Goal: Task Accomplishment & Management: Manage account settings

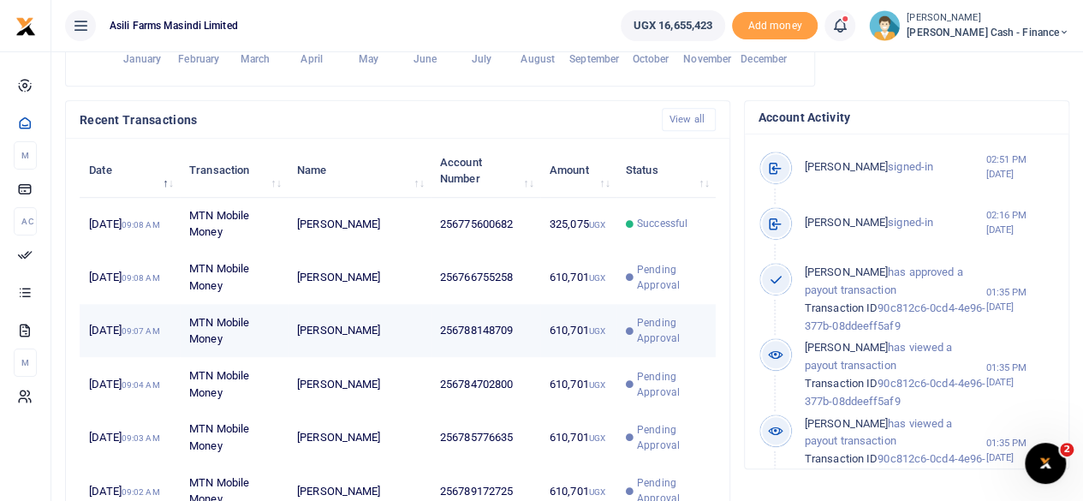
scroll to position [14, 14]
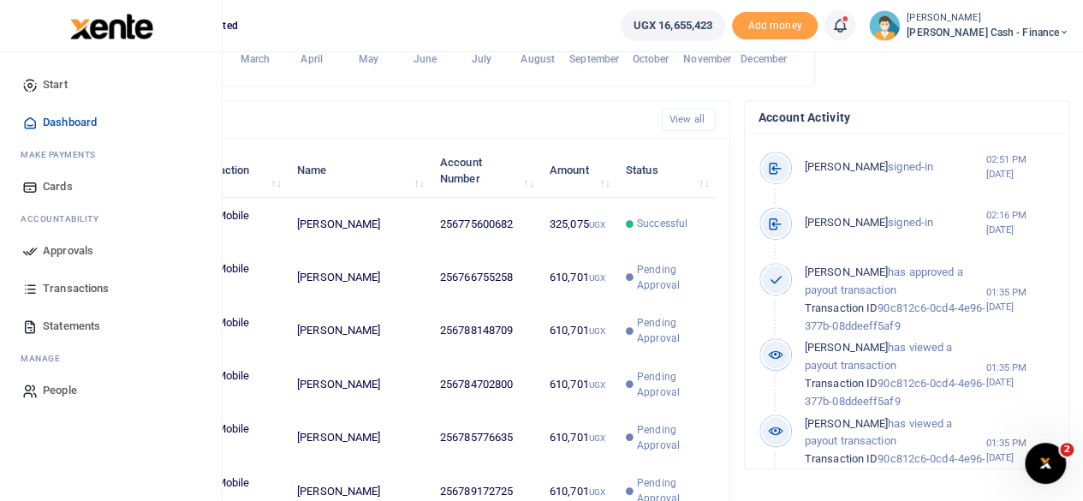
click at [68, 247] on span "Approvals" at bounding box center [68, 250] width 51 height 17
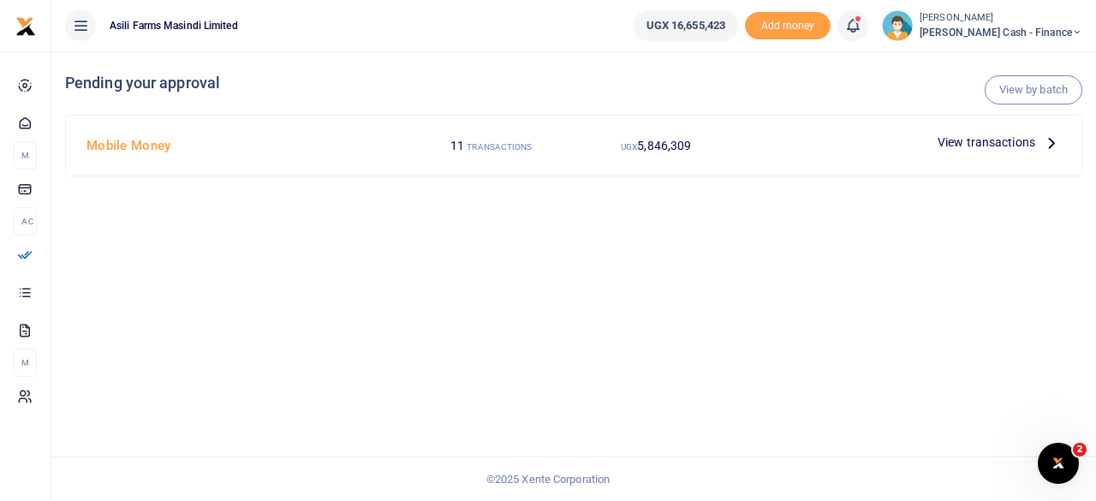
click at [1043, 143] on icon at bounding box center [1051, 142] width 19 height 19
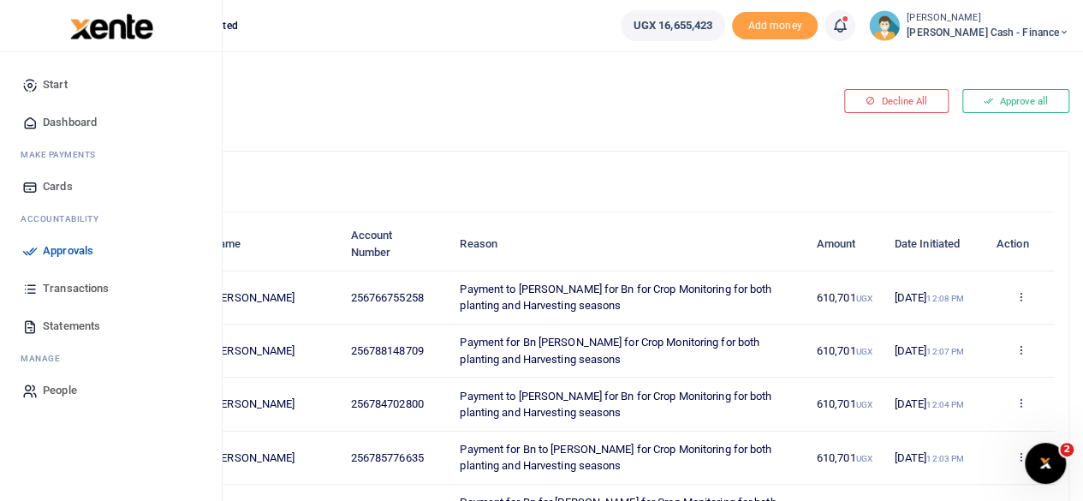
click at [62, 290] on span "Transactions" at bounding box center [76, 288] width 66 height 17
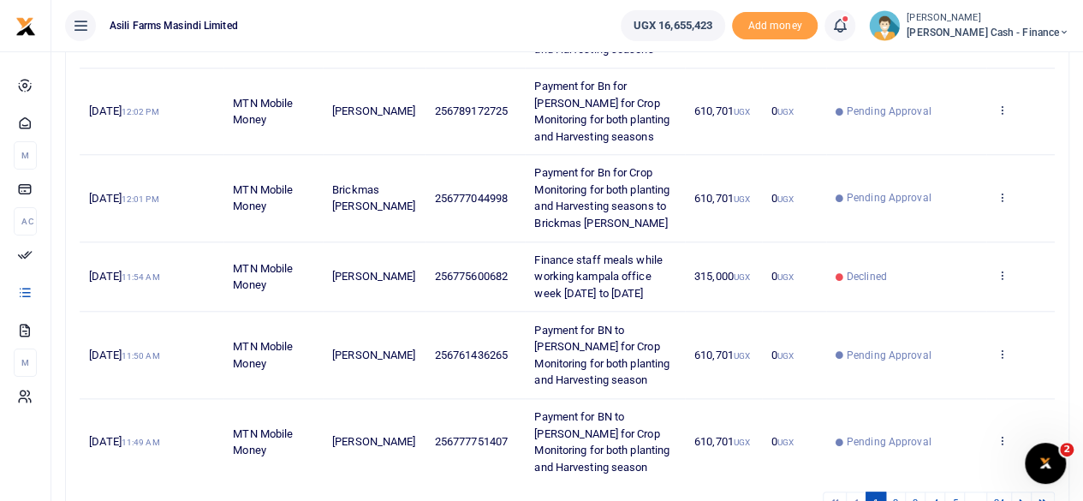
scroll to position [782, 0]
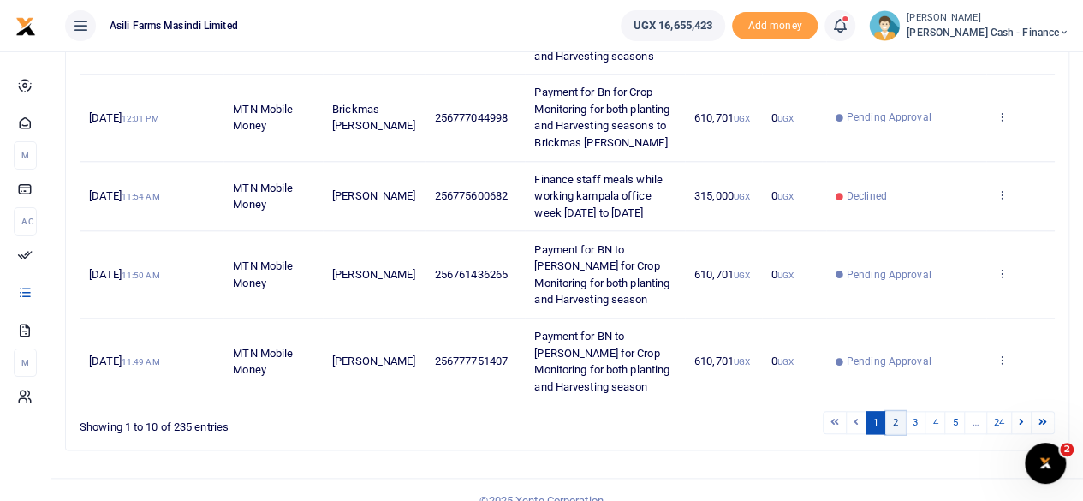
click at [903, 411] on link "2" at bounding box center [895, 422] width 21 height 23
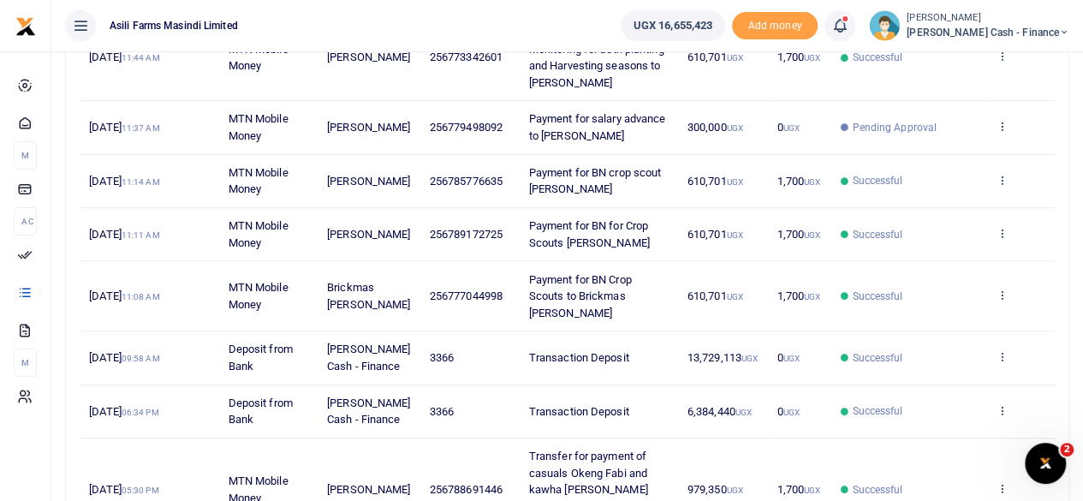
scroll to position [306, 0]
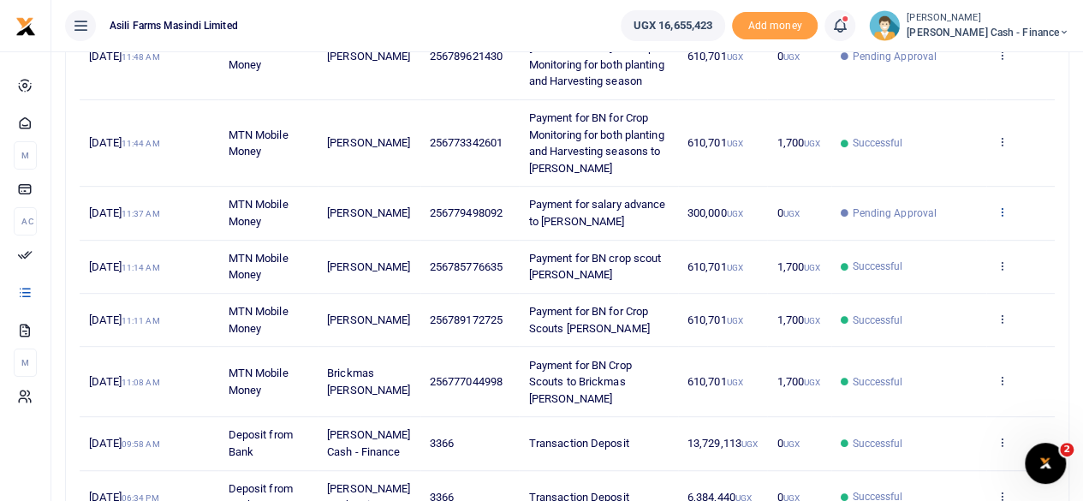
click at [1001, 215] on icon at bounding box center [1001, 211] width 11 height 12
click at [686, 181] on td "610,701 UGX" at bounding box center [723, 143] width 90 height 86
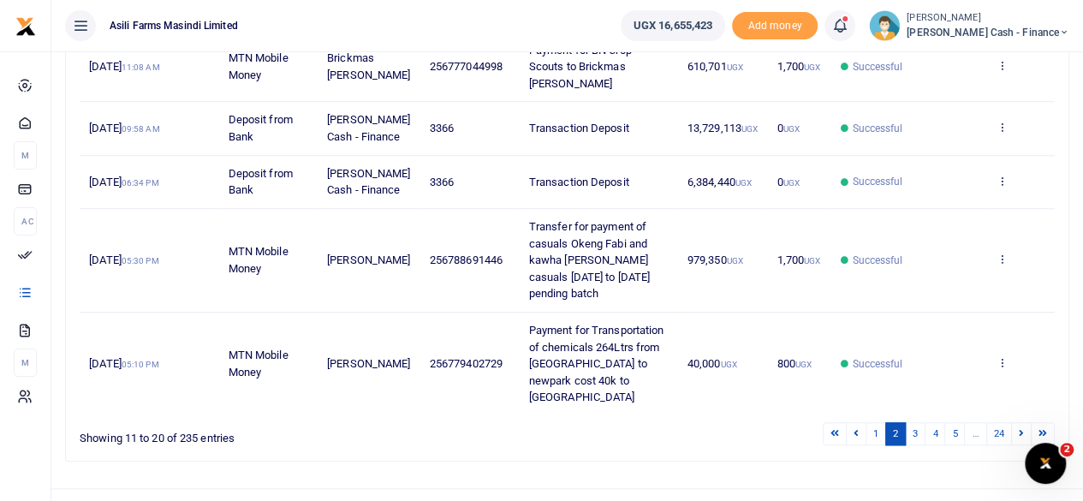
scroll to position [649, 0]
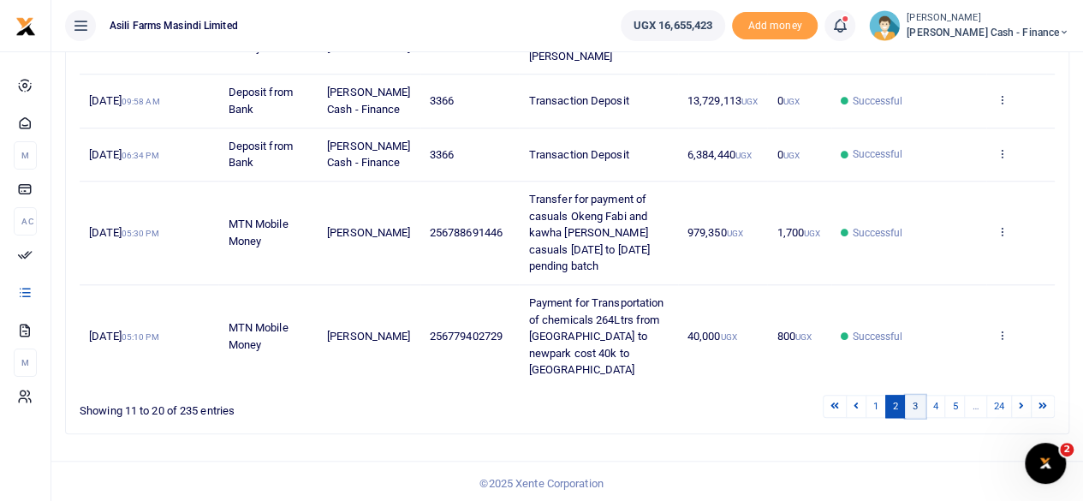
click at [916, 403] on link "3" at bounding box center [915, 406] width 21 height 23
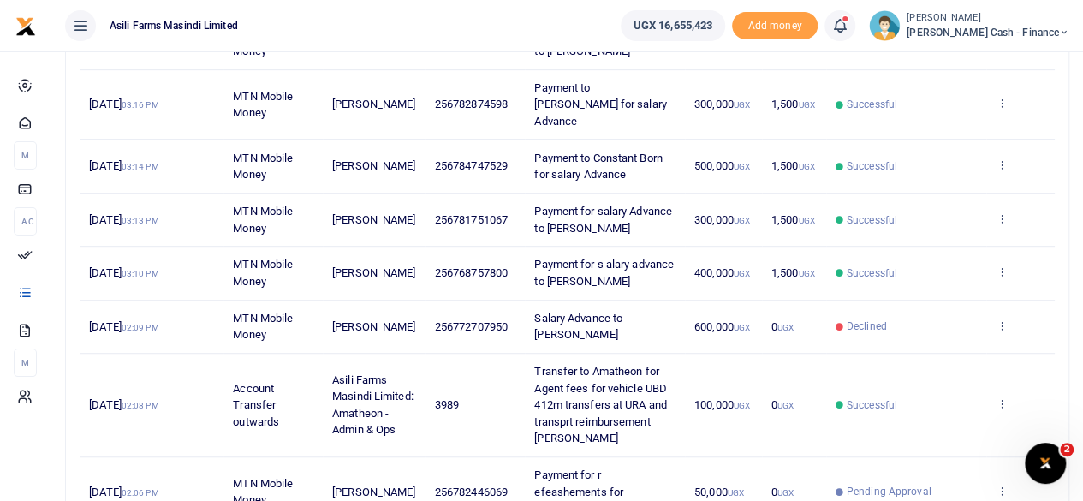
scroll to position [548, 0]
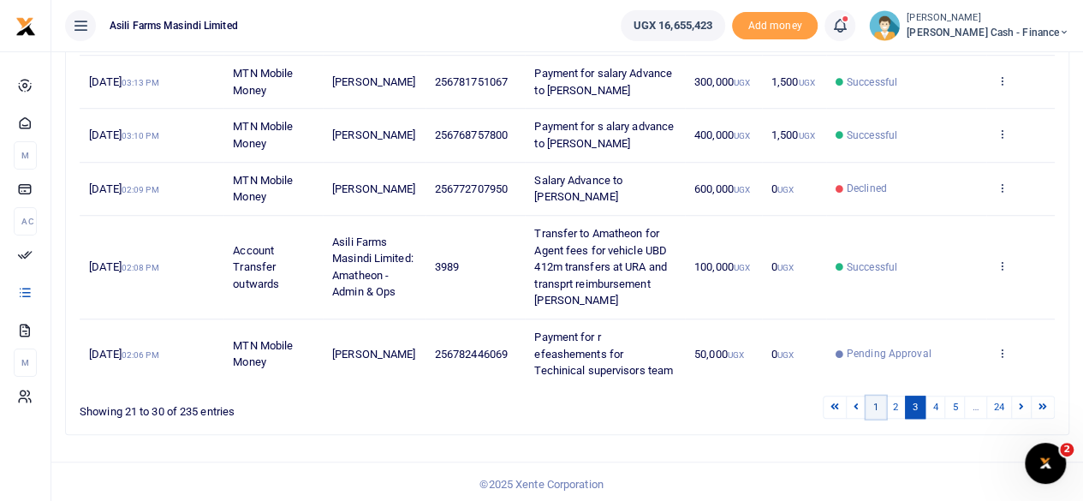
click at [878, 401] on link "1" at bounding box center [875, 406] width 21 height 23
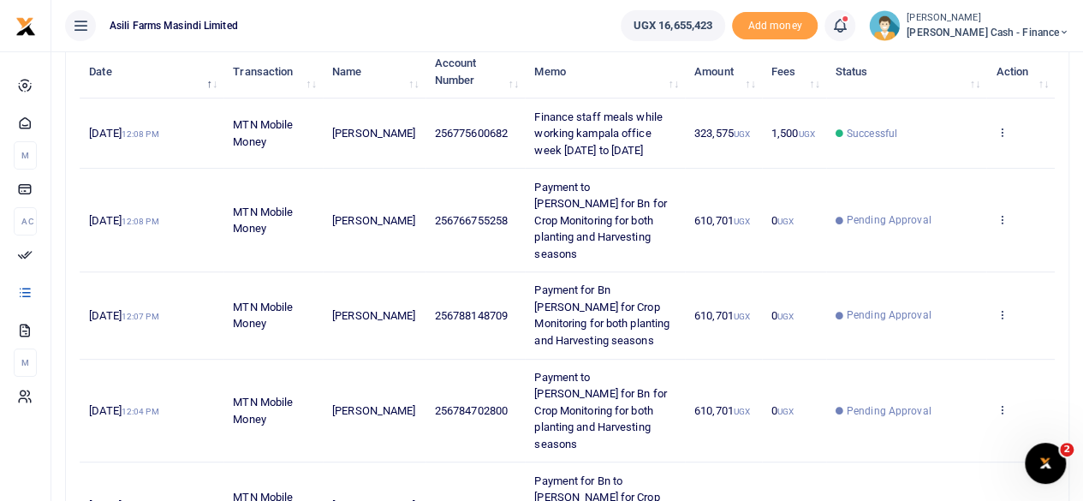
scroll to position [183, 0]
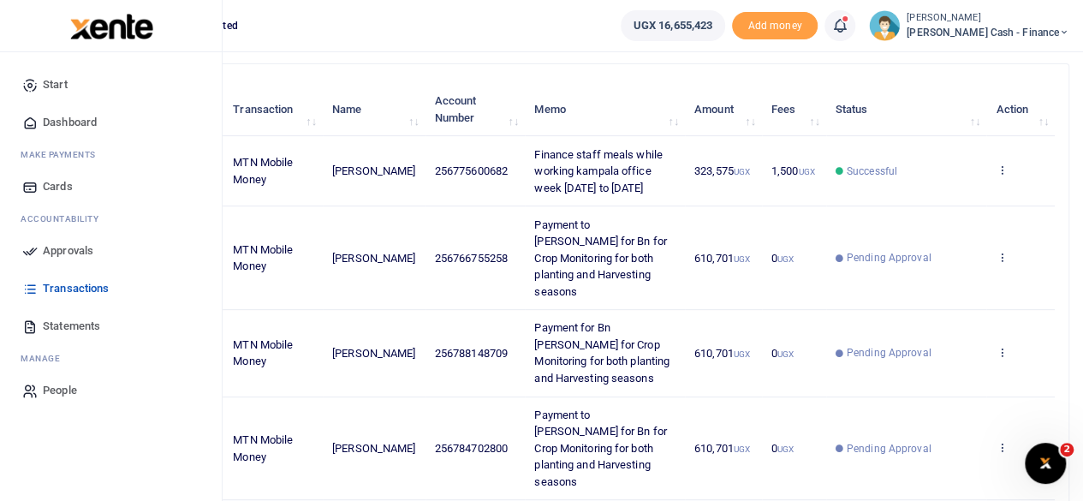
click at [57, 248] on span "Approvals" at bounding box center [68, 250] width 51 height 17
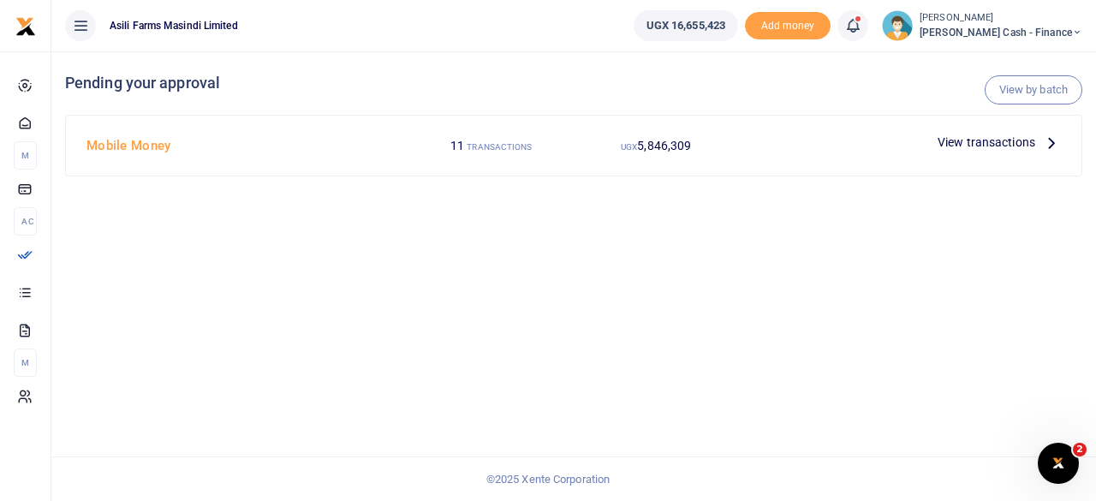
click at [1037, 148] on p "View transactions" at bounding box center [998, 142] width 123 height 19
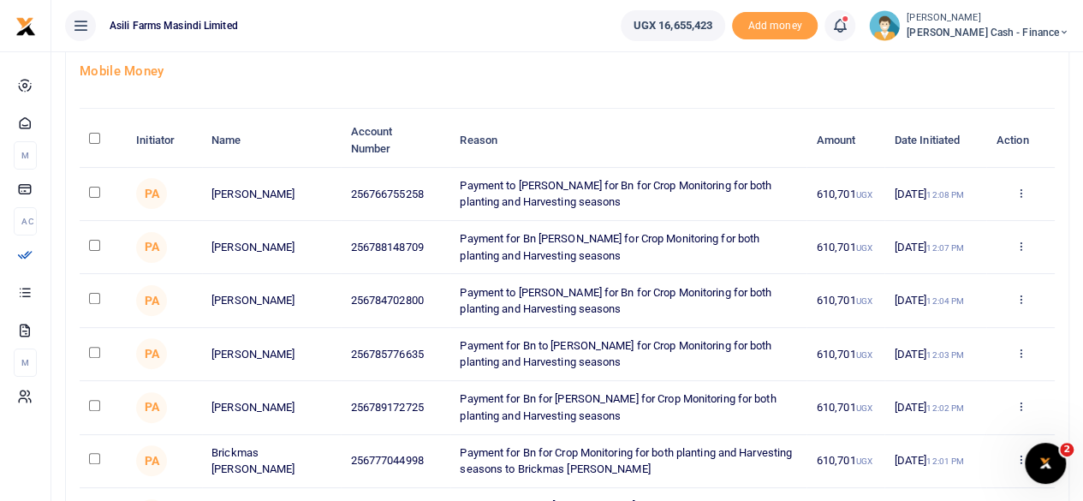
scroll to position [86, 0]
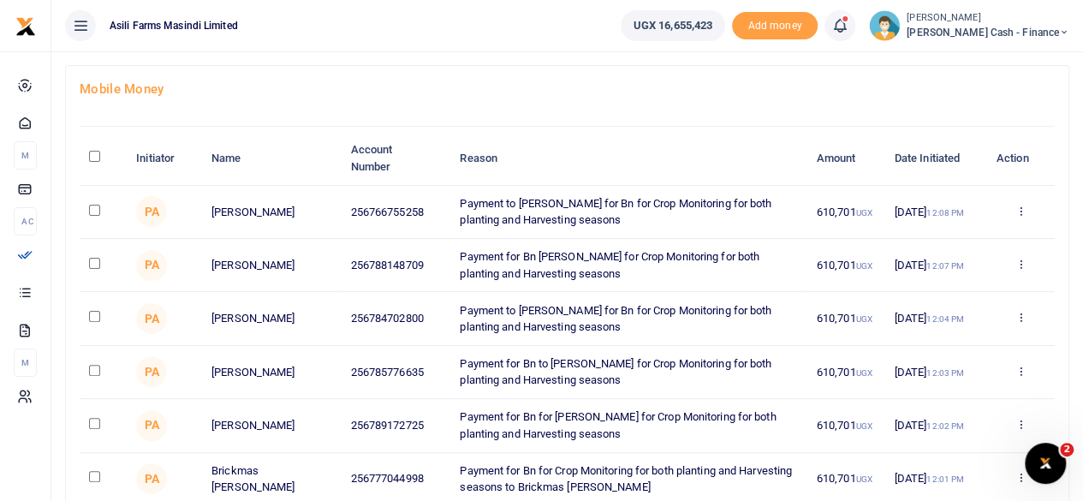
click at [99, 207] on input "checkbox" at bounding box center [94, 210] width 11 height 11
checkbox input "true"
click at [89, 260] on input "checkbox" at bounding box center [94, 263] width 11 height 11
checkbox input "true"
click at [93, 314] on input "checkbox" at bounding box center [94, 316] width 11 height 11
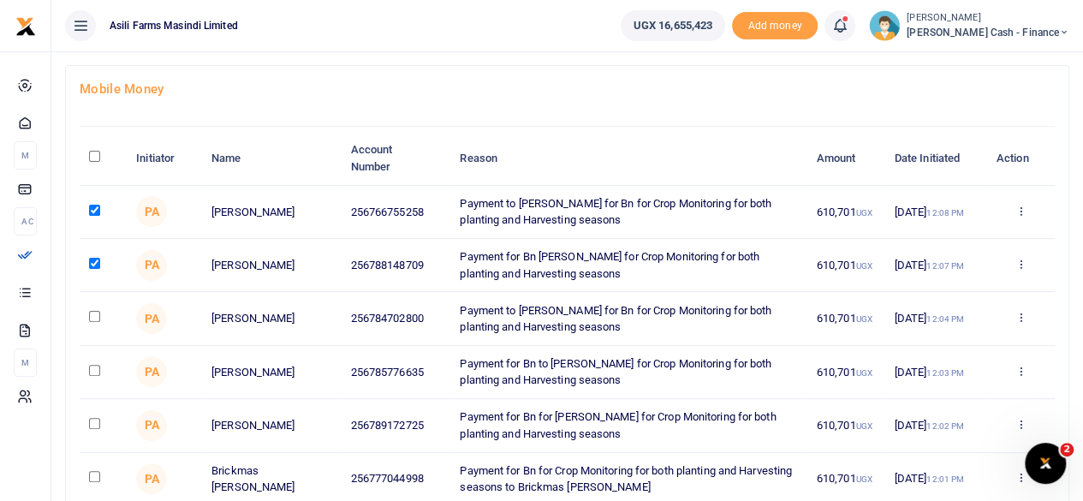
checkbox input "true"
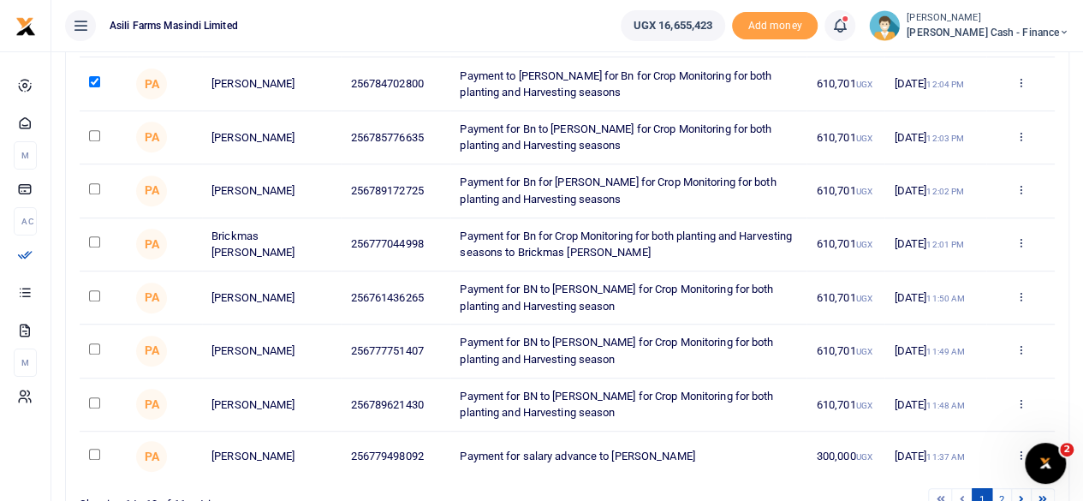
scroll to position [342, 0]
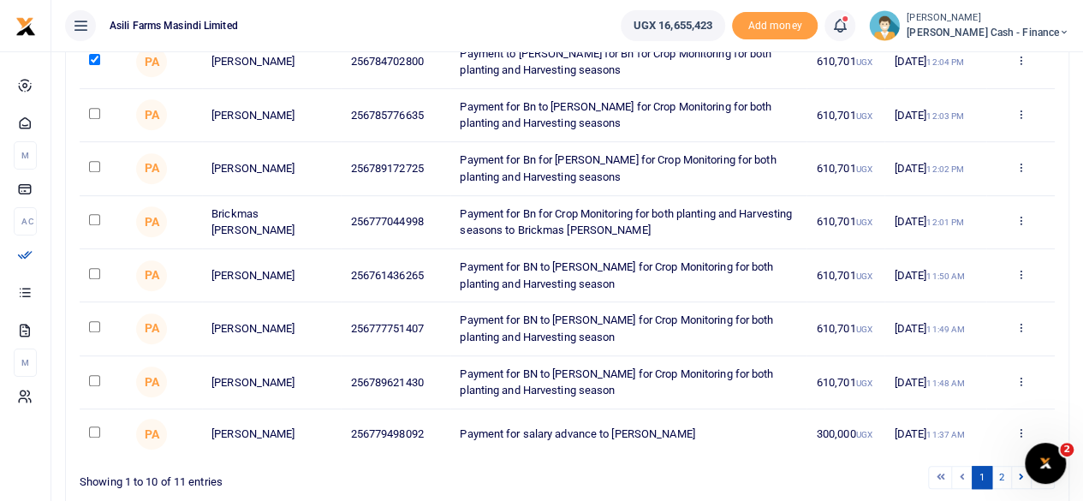
click at [94, 270] on input "checkbox" at bounding box center [94, 273] width 11 height 11
checkbox input "true"
click at [96, 325] on input "checkbox" at bounding box center [94, 326] width 11 height 11
checkbox input "true"
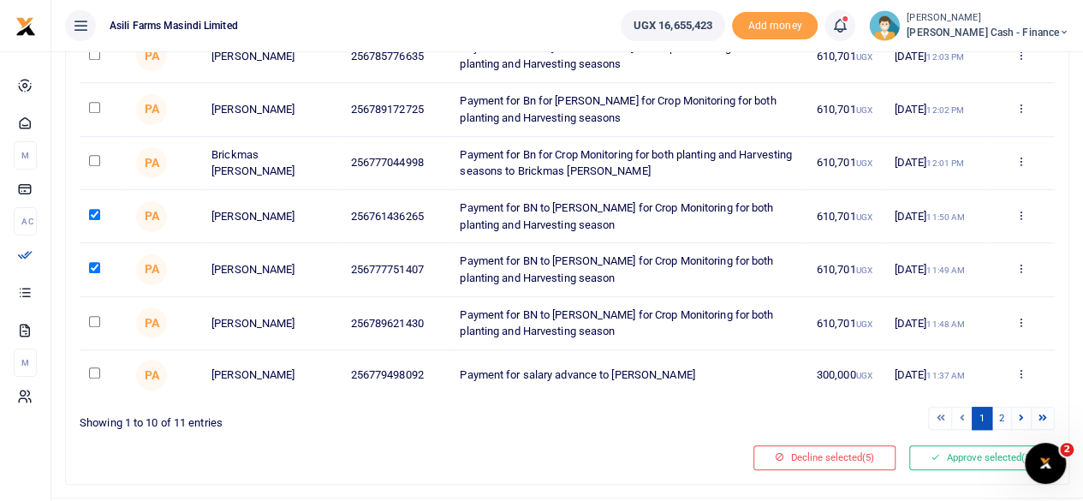
scroll to position [428, 0]
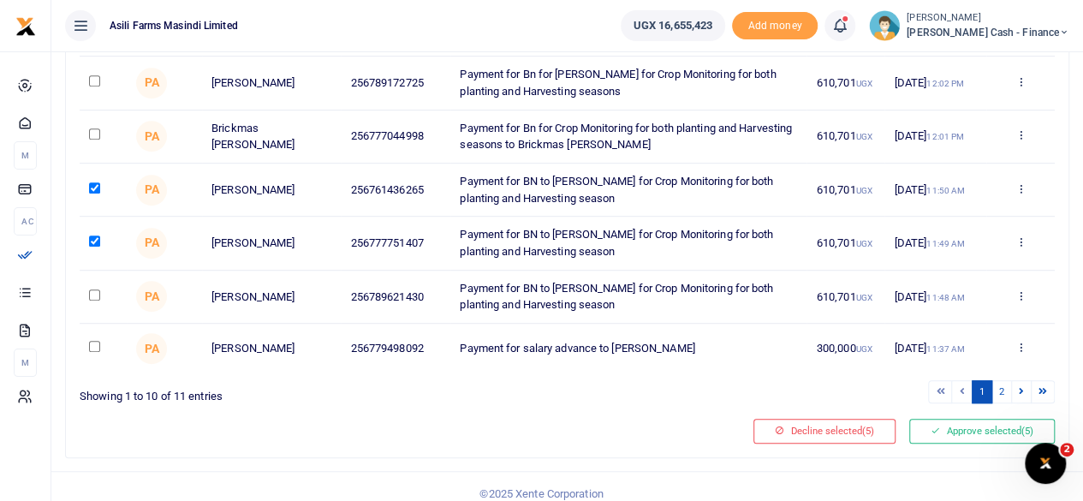
click at [95, 294] on input "checkbox" at bounding box center [94, 294] width 11 height 11
checkbox input "true"
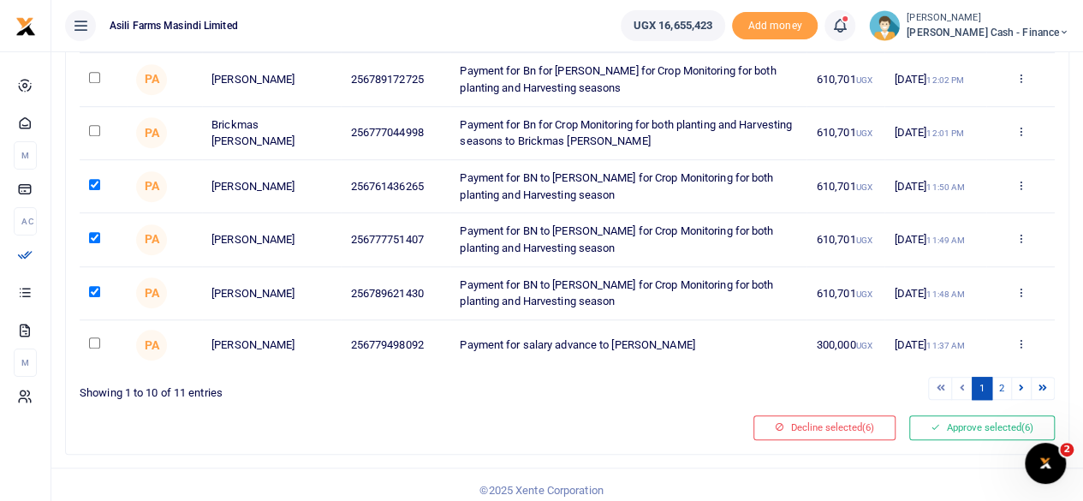
scroll to position [440, 0]
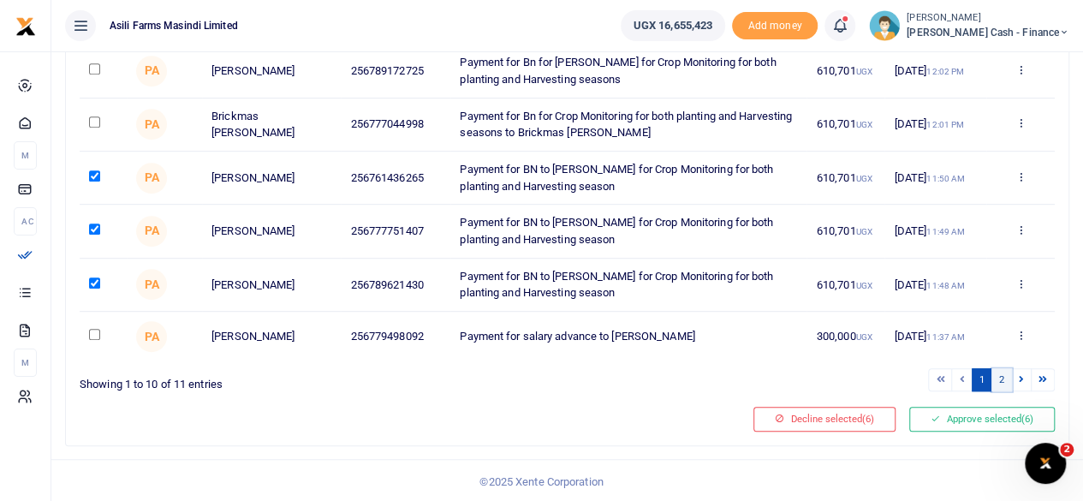
click at [1001, 382] on link "2" at bounding box center [1001, 379] width 21 height 23
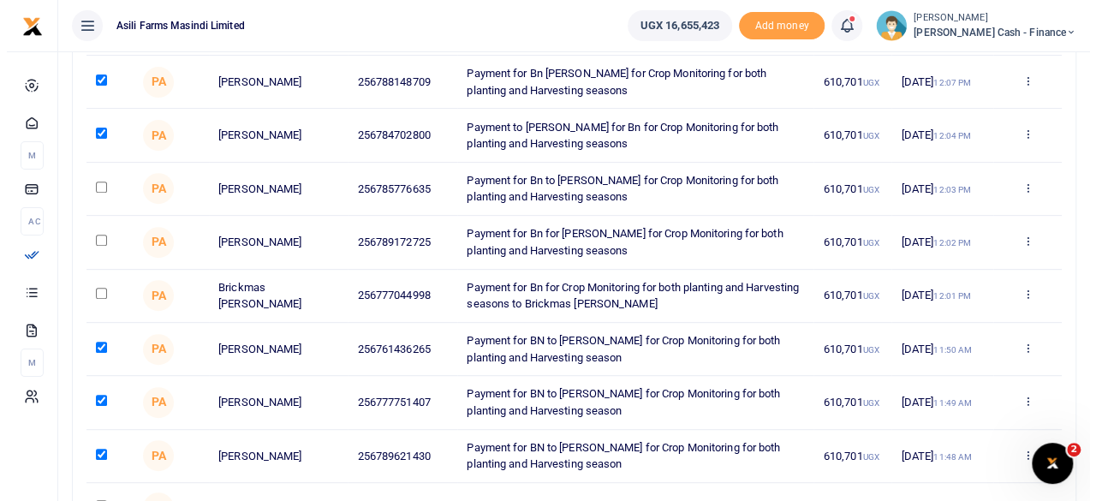
scroll to position [0, 0]
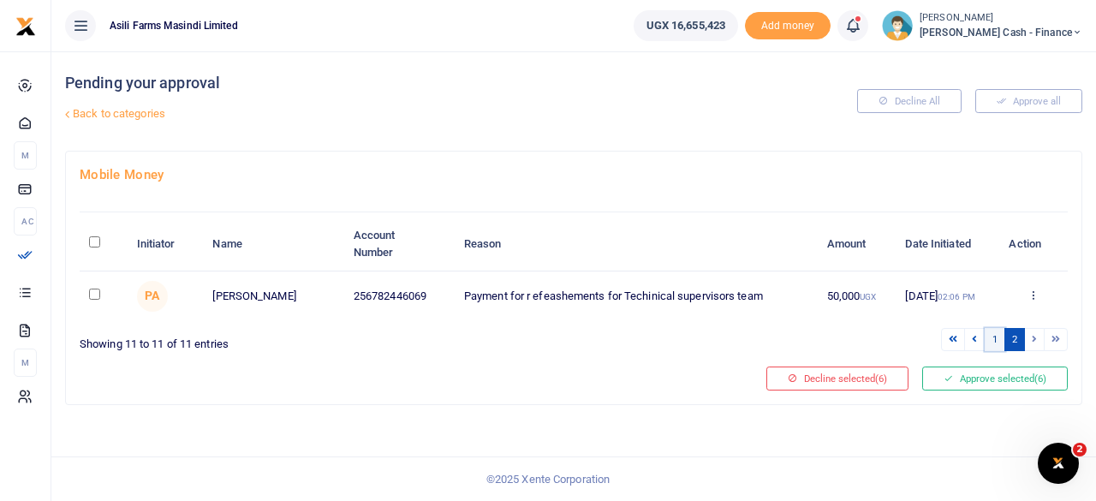
click at [994, 343] on link "1" at bounding box center [994, 339] width 21 height 23
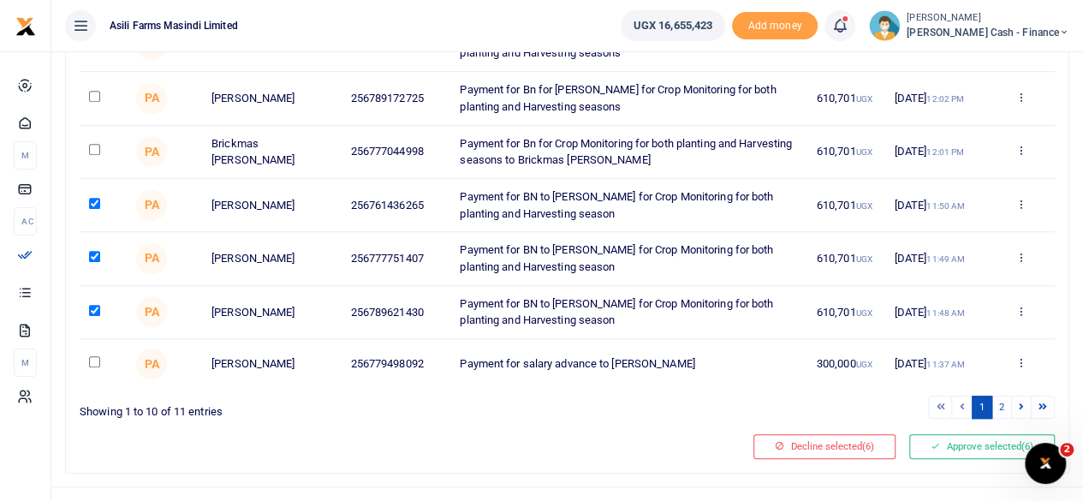
scroll to position [440, 0]
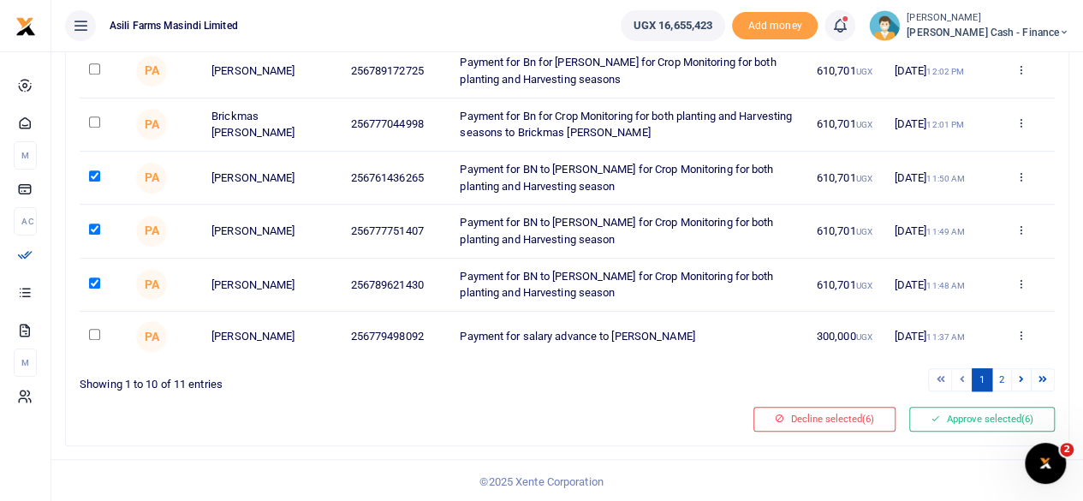
click at [91, 329] on input "checkbox" at bounding box center [94, 334] width 11 height 11
checkbox input "true"
click at [959, 417] on button "Approve selected (7)" at bounding box center [982, 419] width 146 height 24
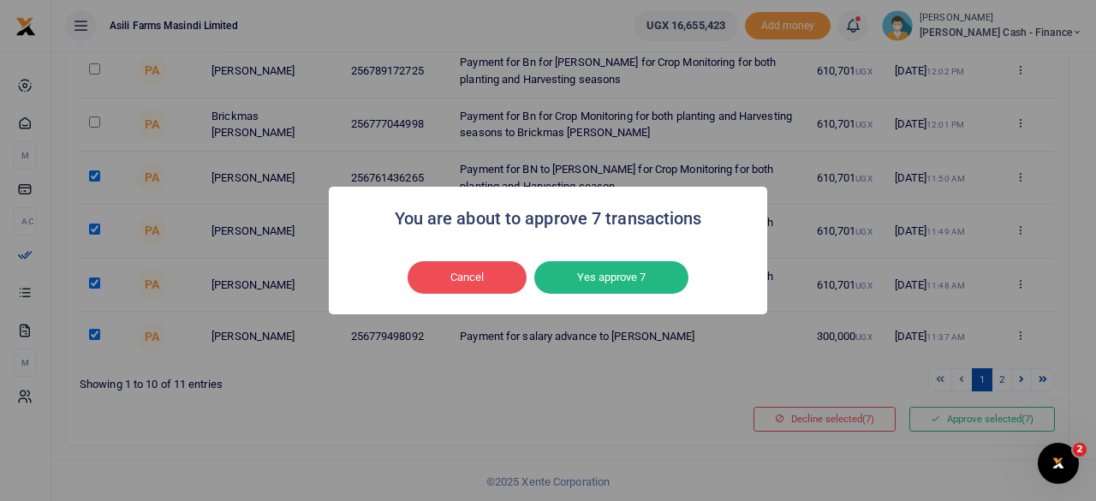
click at [636, 279] on button "Yes approve 7" at bounding box center [611, 277] width 154 height 33
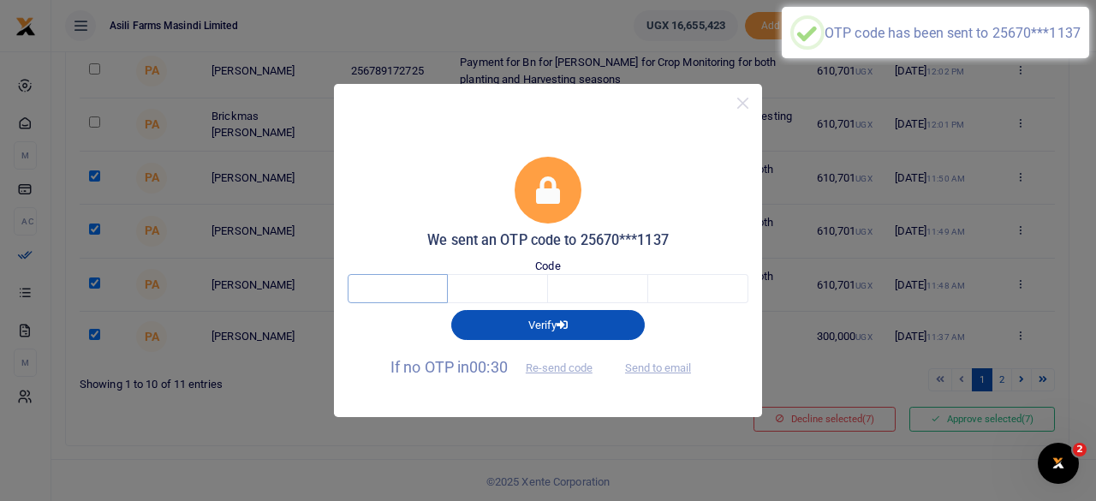
click at [409, 292] on input "text" at bounding box center [398, 288] width 100 height 29
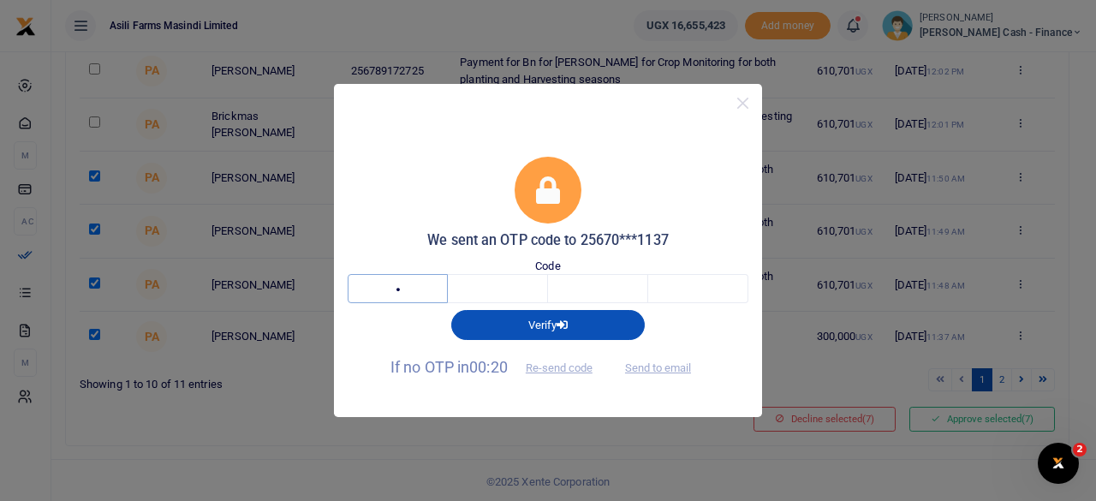
type input "1"
type input "6"
type input "7"
type input "5"
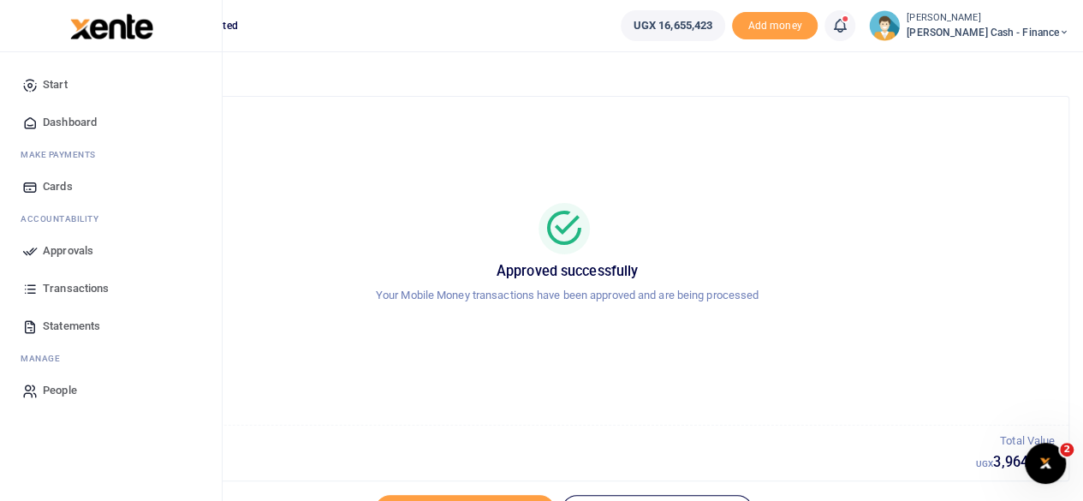
click at [58, 251] on span "Approvals" at bounding box center [68, 250] width 51 height 17
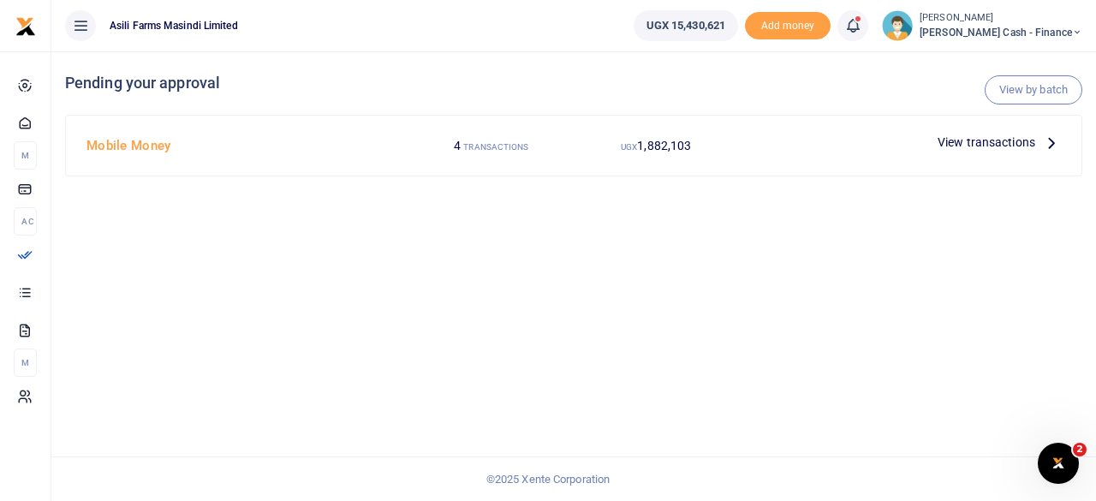
click at [1029, 140] on span "View transactions" at bounding box center [986, 142] width 98 height 19
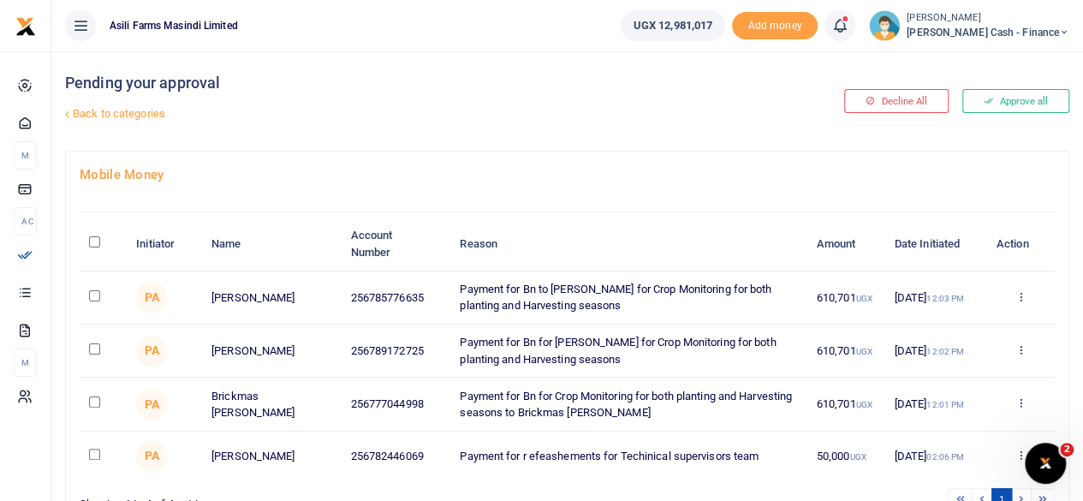
scroll to position [86, 0]
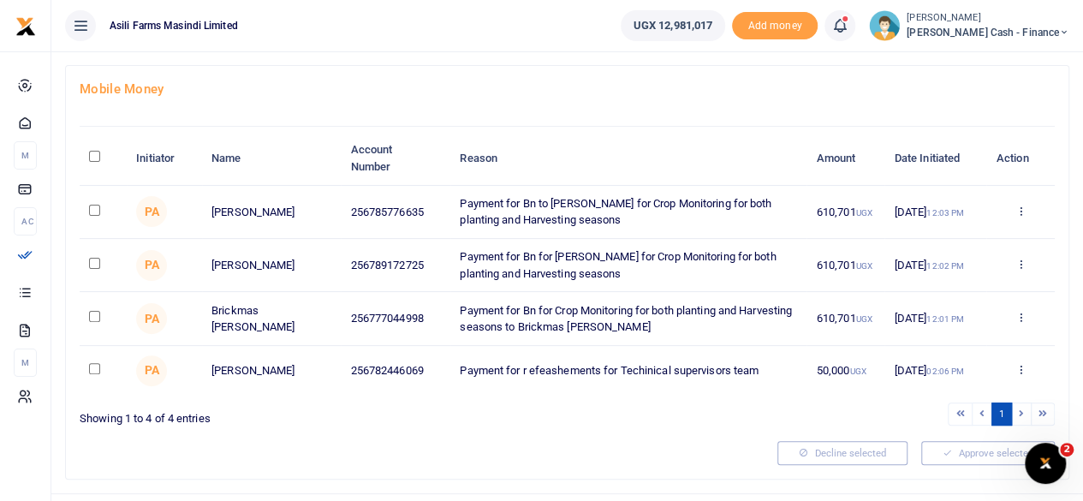
click at [105, 209] on td at bounding box center [103, 212] width 47 height 53
click at [102, 211] on td at bounding box center [103, 212] width 47 height 53
click at [95, 206] on input "checkbox" at bounding box center [94, 210] width 11 height 11
checkbox input "true"
click at [99, 259] on input "checkbox" at bounding box center [94, 263] width 11 height 11
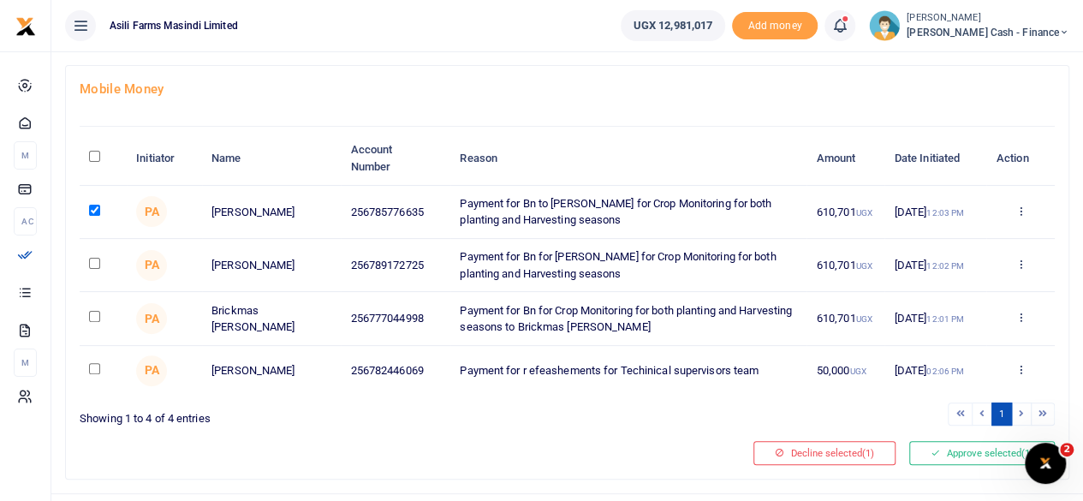
checkbox input "true"
click at [92, 317] on input "checkbox" at bounding box center [94, 316] width 11 height 11
checkbox input "true"
click at [813, 455] on button "Decline selected (3)" at bounding box center [824, 453] width 142 height 24
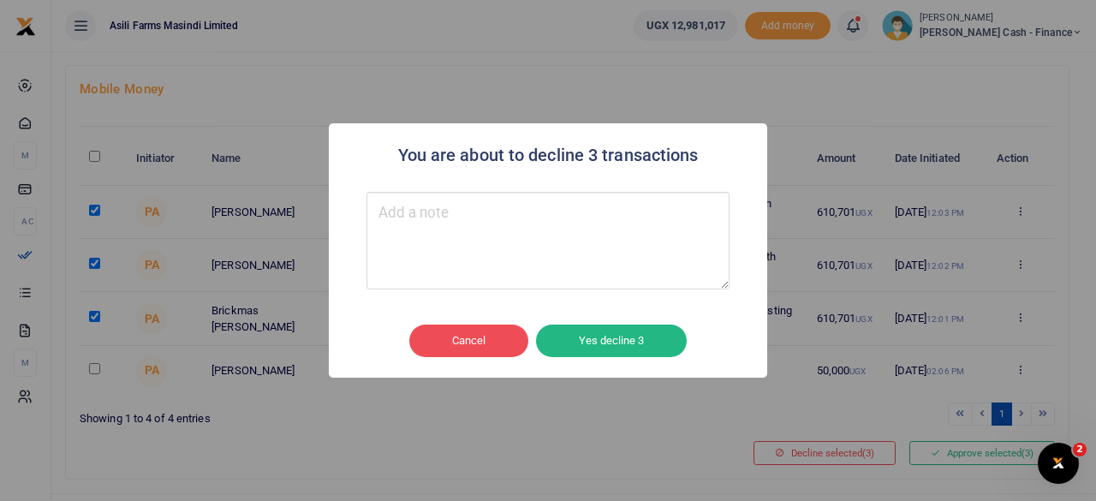
click at [461, 239] on textarea "Type your message here" at bounding box center [547, 241] width 363 height 98
type textarea "Double payment"
click at [647, 338] on button "Yes decline 3" at bounding box center [611, 340] width 151 height 33
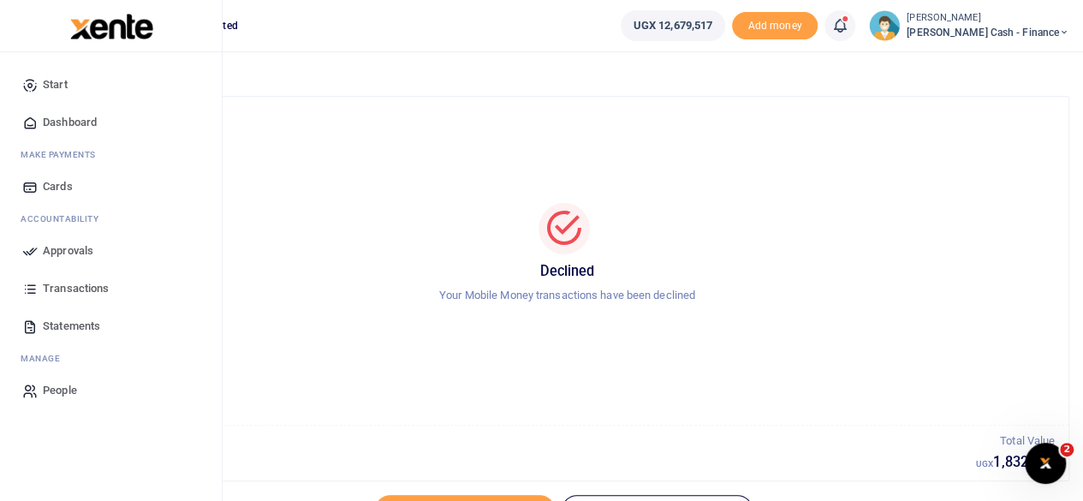
click at [64, 249] on span "Approvals" at bounding box center [68, 250] width 51 height 17
click at [64, 248] on span "Approvals" at bounding box center [68, 250] width 51 height 17
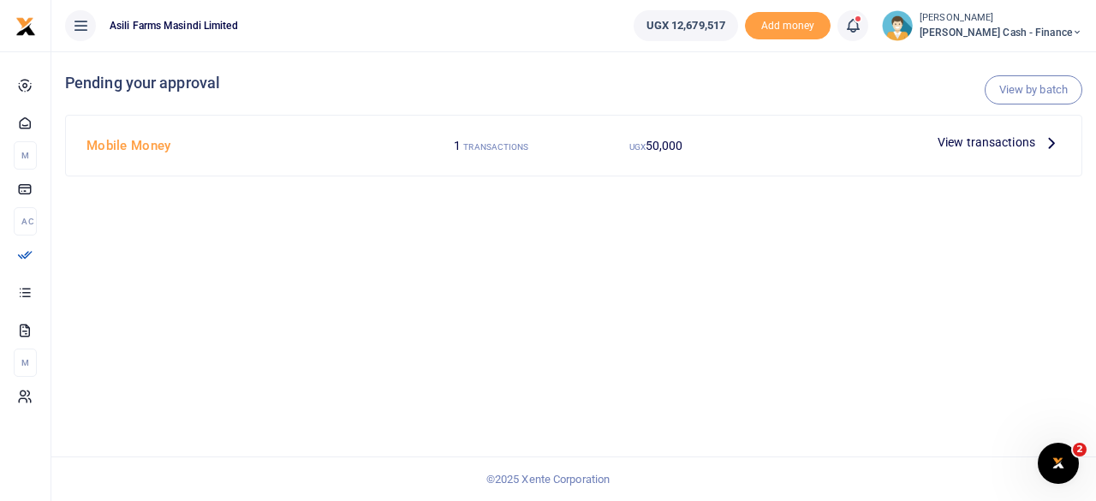
click at [1005, 142] on span "View transactions" at bounding box center [986, 142] width 98 height 19
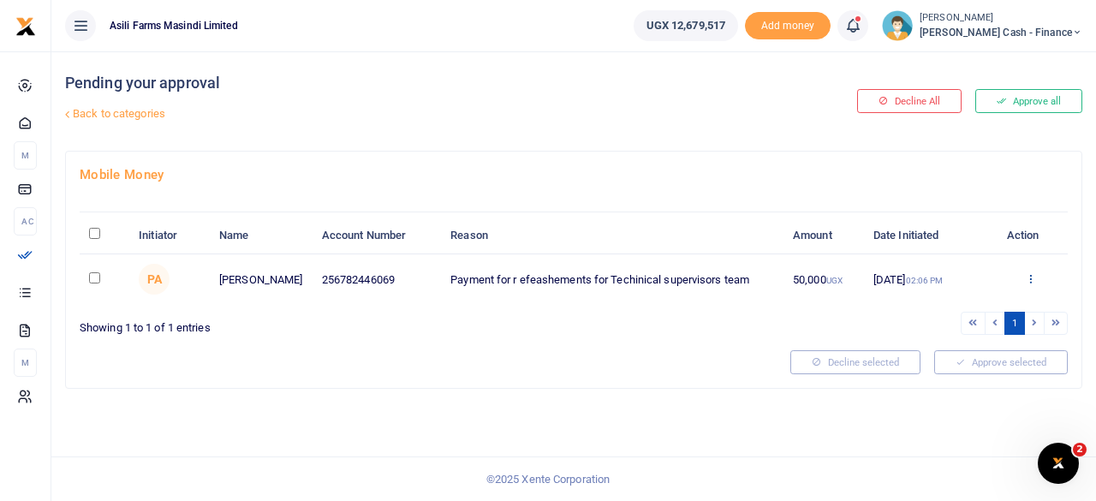
click at [1035, 275] on icon at bounding box center [1030, 278] width 11 height 12
click at [956, 379] on link "Details" at bounding box center [967, 383] width 135 height 24
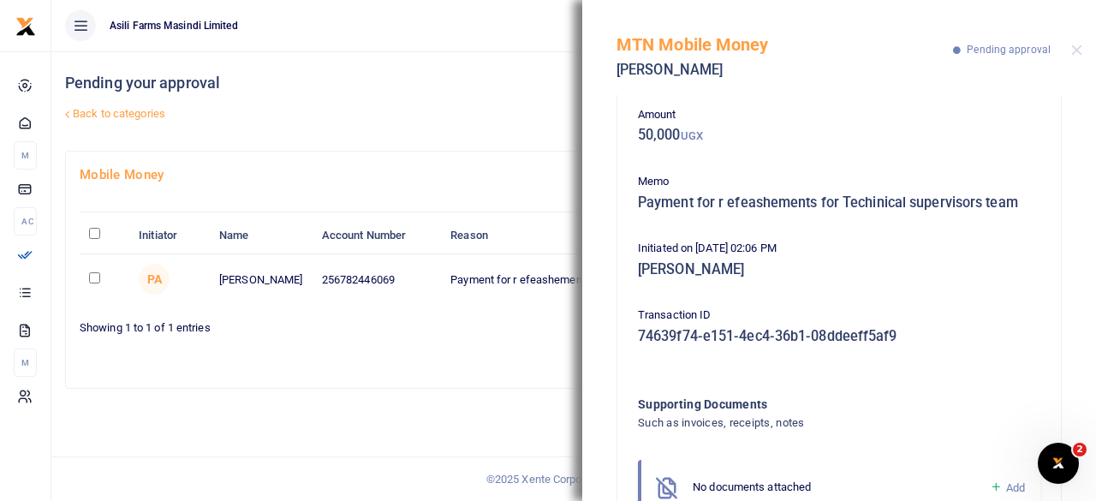
scroll to position [149, 0]
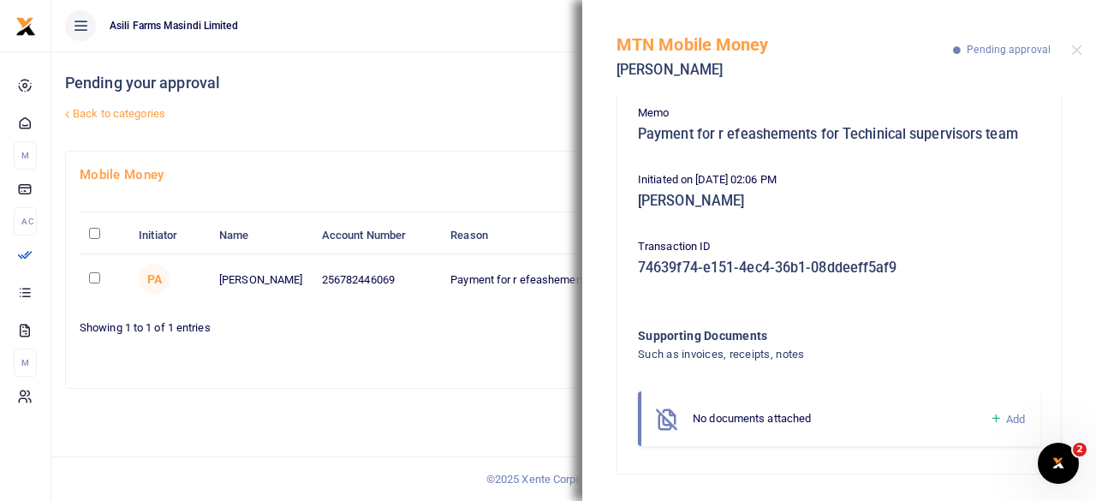
click at [473, 122] on link "Back to categories" at bounding box center [400, 113] width 678 height 29
click at [1071, 47] on button "Close" at bounding box center [1076, 50] width 11 height 11
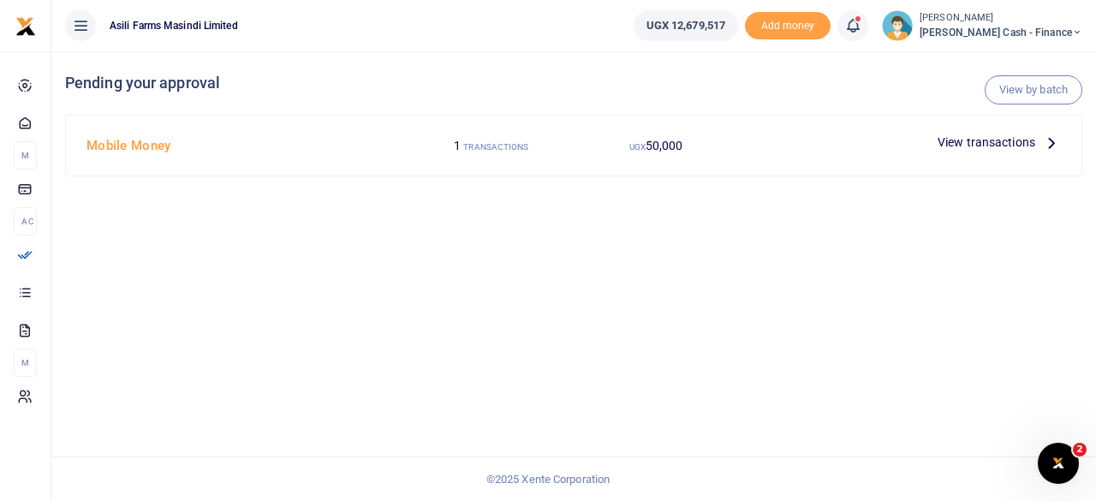
click at [1057, 143] on icon at bounding box center [1051, 142] width 19 height 19
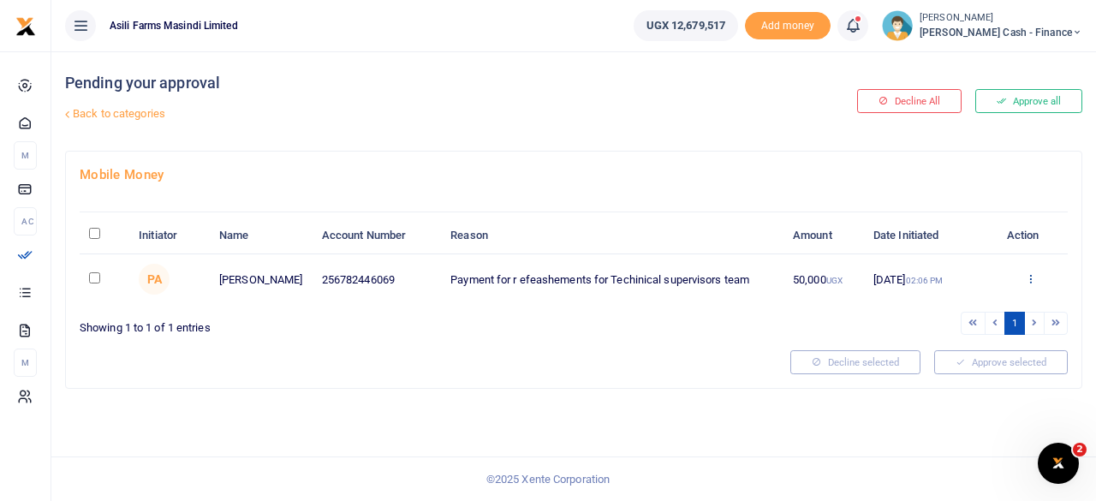
click at [1035, 280] on icon at bounding box center [1030, 278] width 11 height 12
click at [961, 381] on link "Details" at bounding box center [967, 383] width 135 height 24
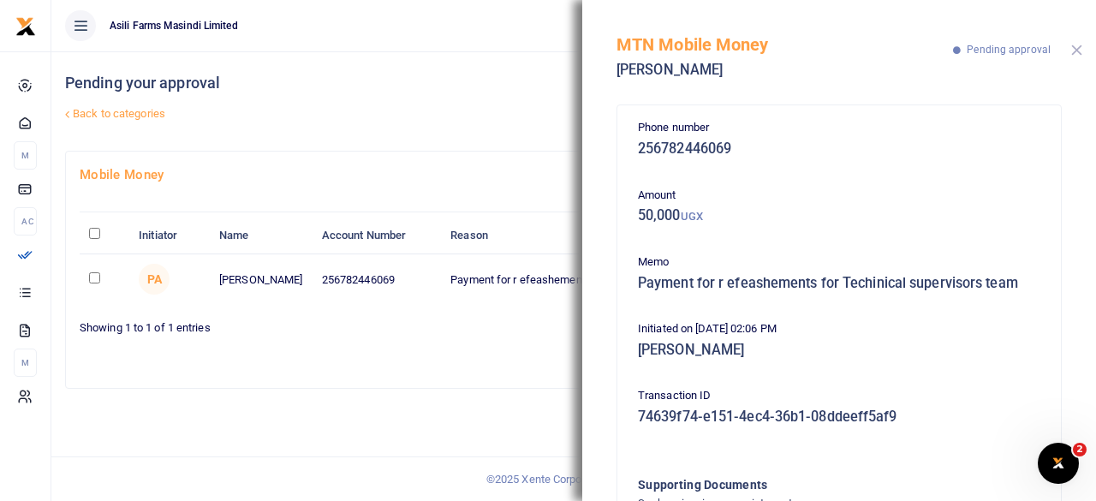
click at [1078, 52] on button "Close" at bounding box center [1076, 50] width 11 height 11
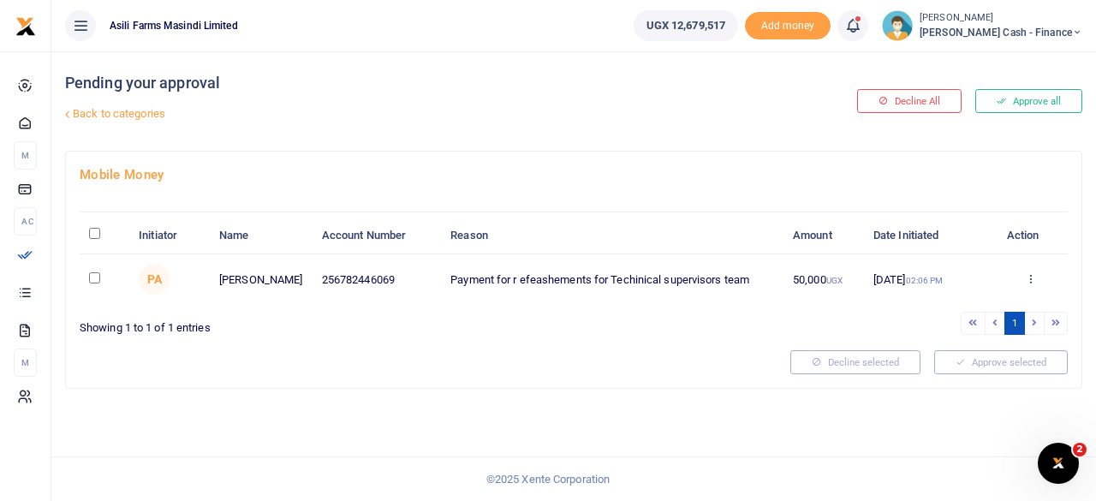
click at [89, 113] on link "Back to categories" at bounding box center [400, 113] width 678 height 29
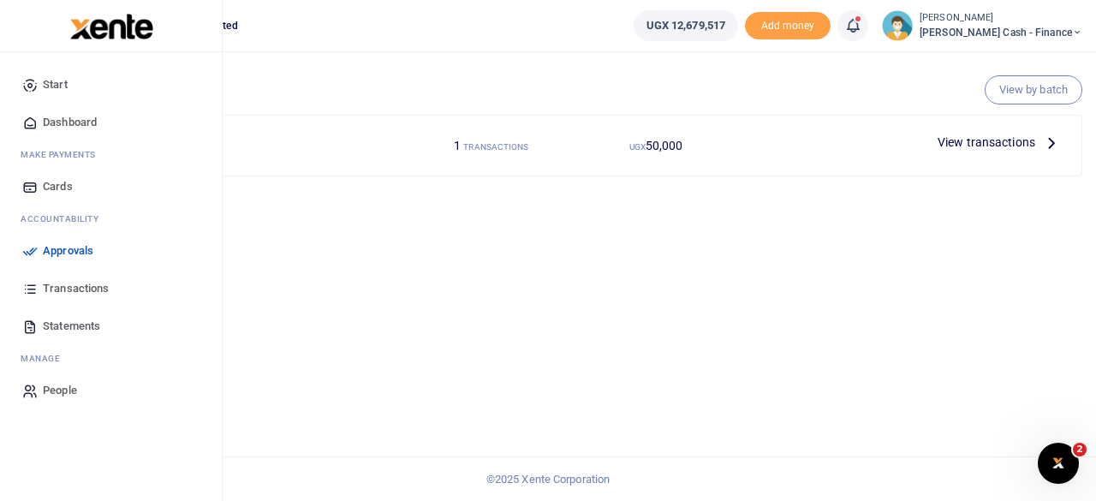
click at [58, 250] on span "Approvals" at bounding box center [68, 250] width 51 height 17
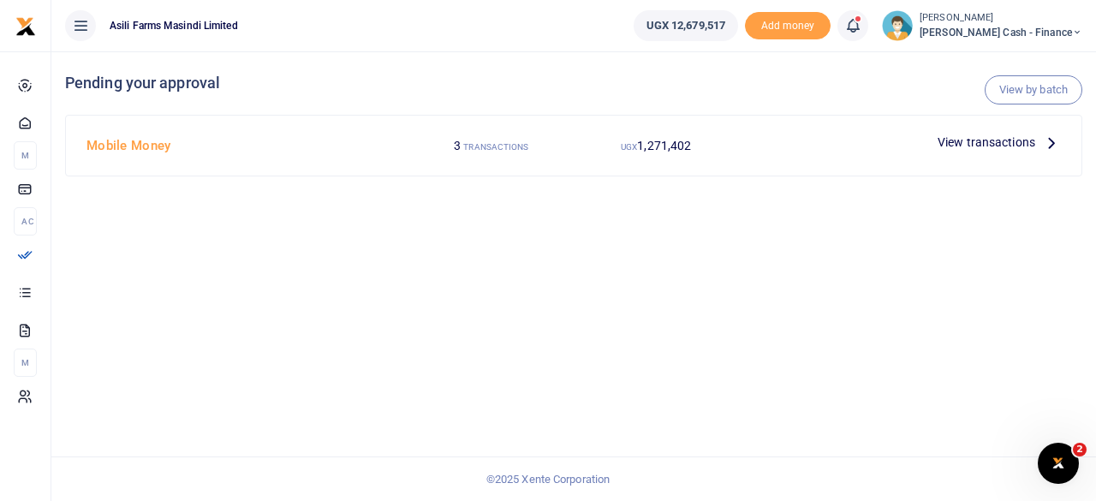
click at [1049, 147] on icon at bounding box center [1051, 142] width 19 height 19
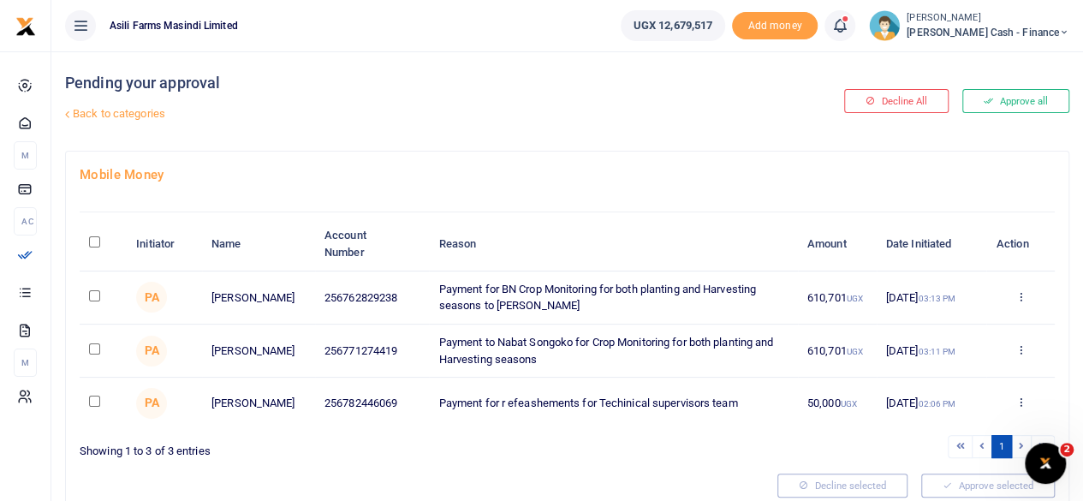
click at [97, 297] on input "checkbox" at bounding box center [94, 295] width 11 height 11
checkbox input "true"
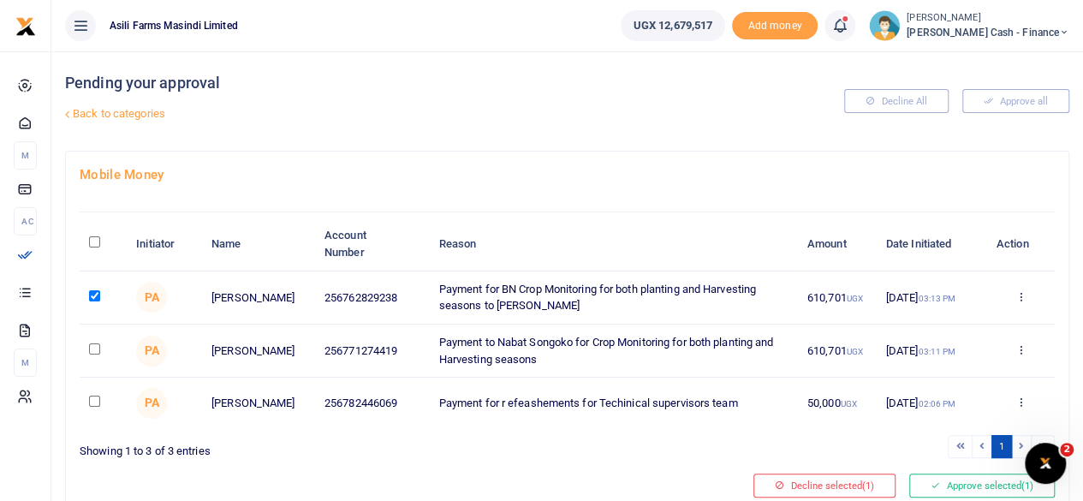
click at [98, 346] on input "checkbox" at bounding box center [94, 348] width 11 height 11
checkbox input "true"
click at [979, 487] on button "Approve selected (2)" at bounding box center [982, 485] width 146 height 24
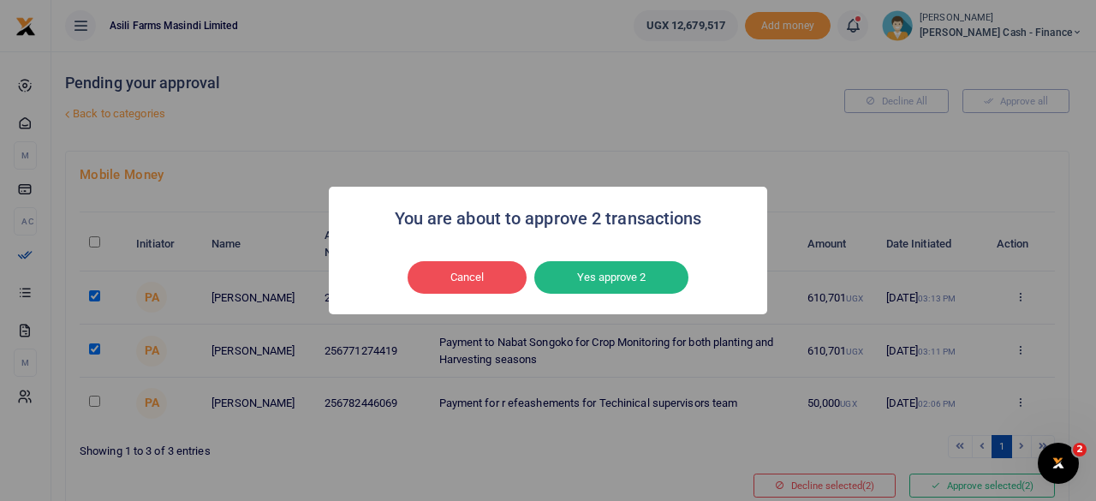
click at [616, 275] on button "Yes approve 2" at bounding box center [611, 277] width 154 height 33
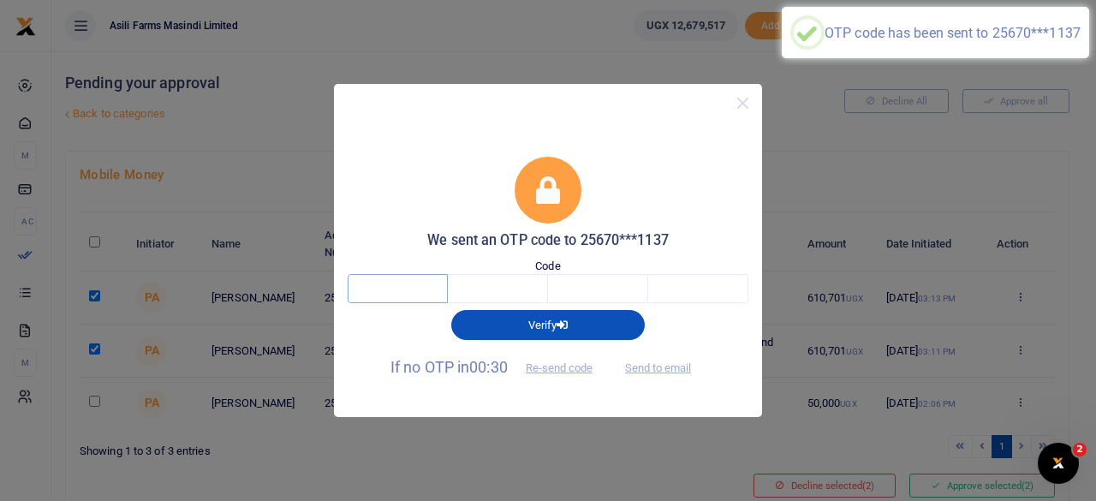
click at [436, 280] on input "text" at bounding box center [398, 288] width 100 height 29
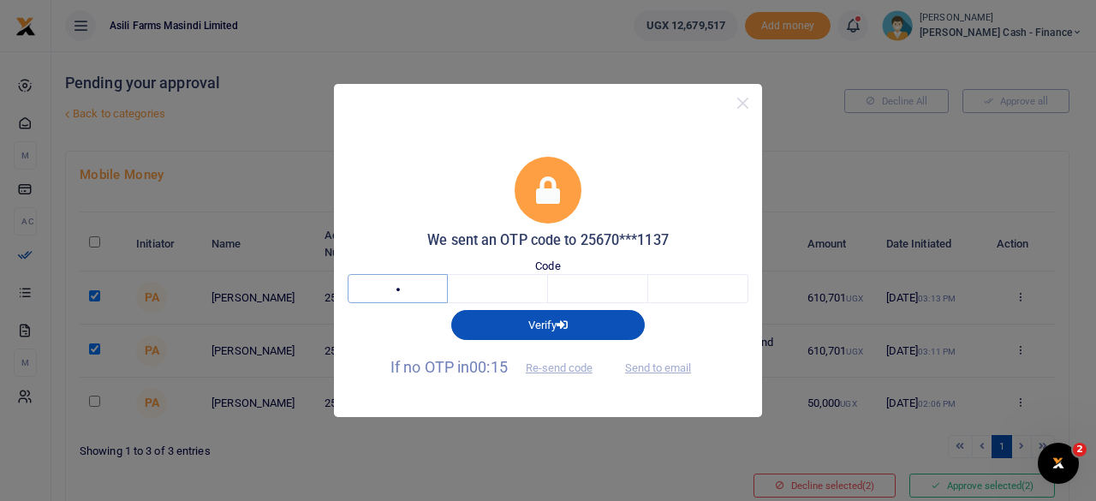
type input "6"
type input "0"
type input "8"
type input "0"
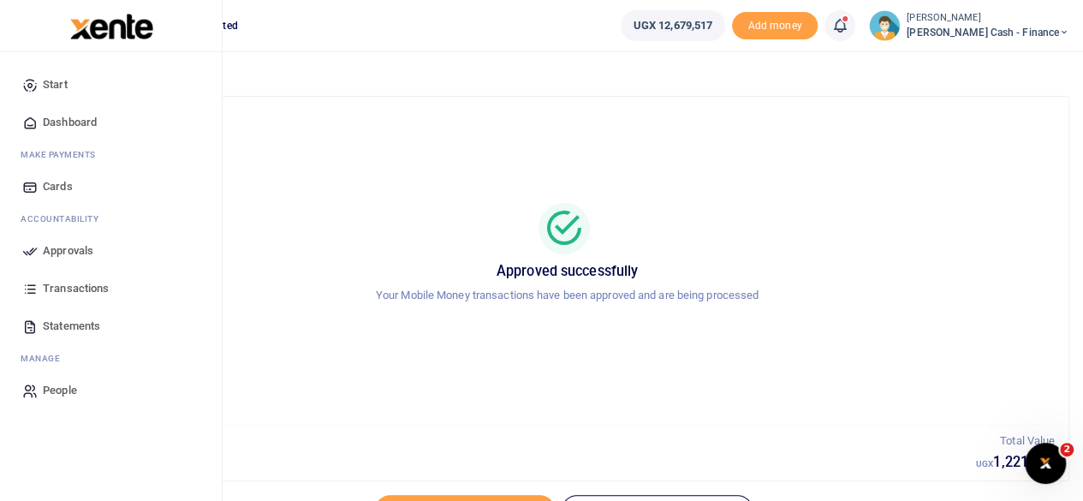
click at [78, 246] on span "Approvals" at bounding box center [68, 250] width 51 height 17
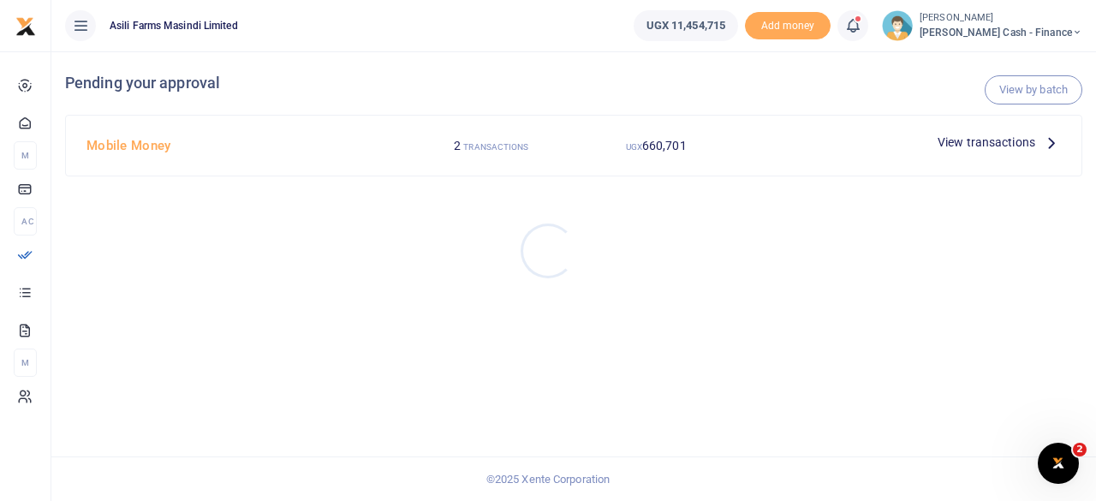
click at [1044, 145] on div at bounding box center [548, 250] width 1096 height 501
click at [1053, 136] on icon at bounding box center [1051, 142] width 19 height 19
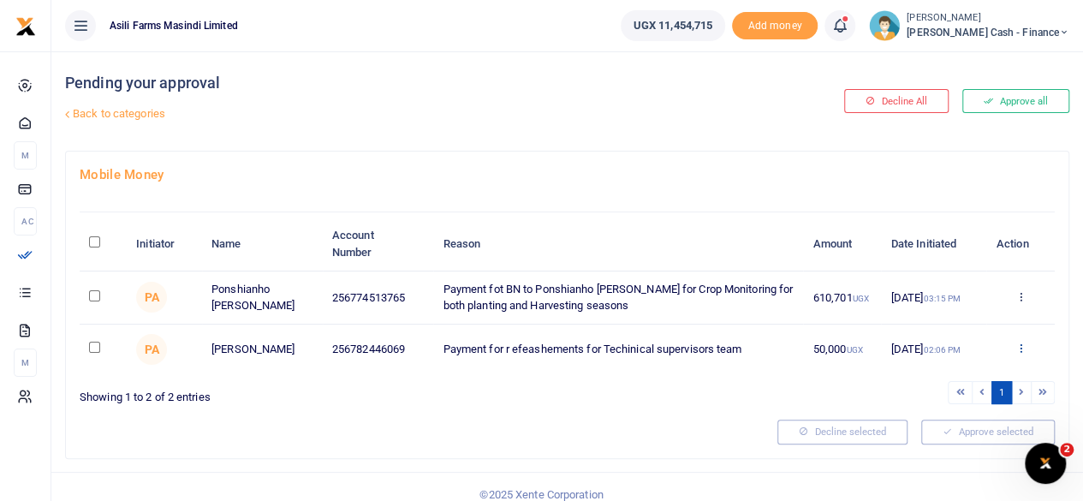
click at [1022, 350] on icon at bounding box center [1019, 348] width 11 height 12
click at [943, 453] on link "Details" at bounding box center [956, 454] width 135 height 24
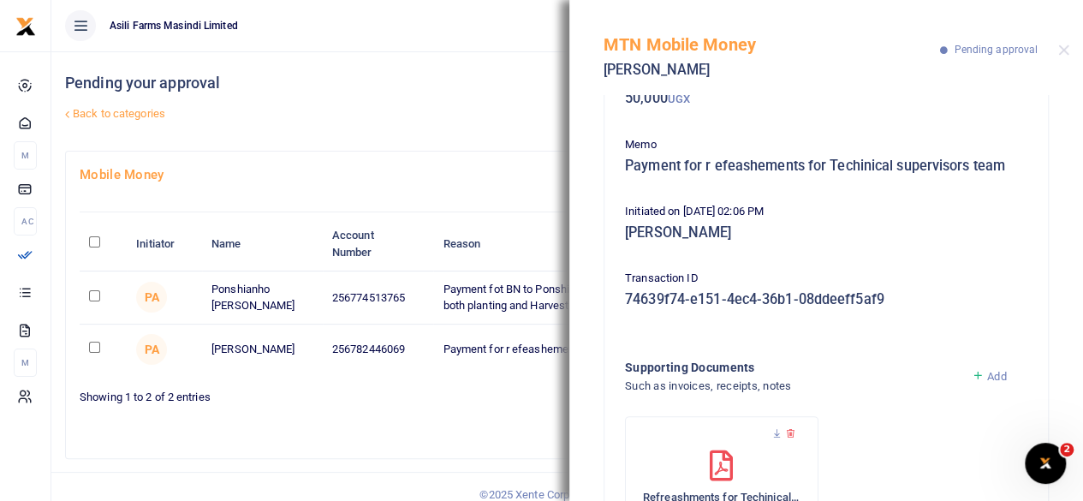
scroll to position [222, 0]
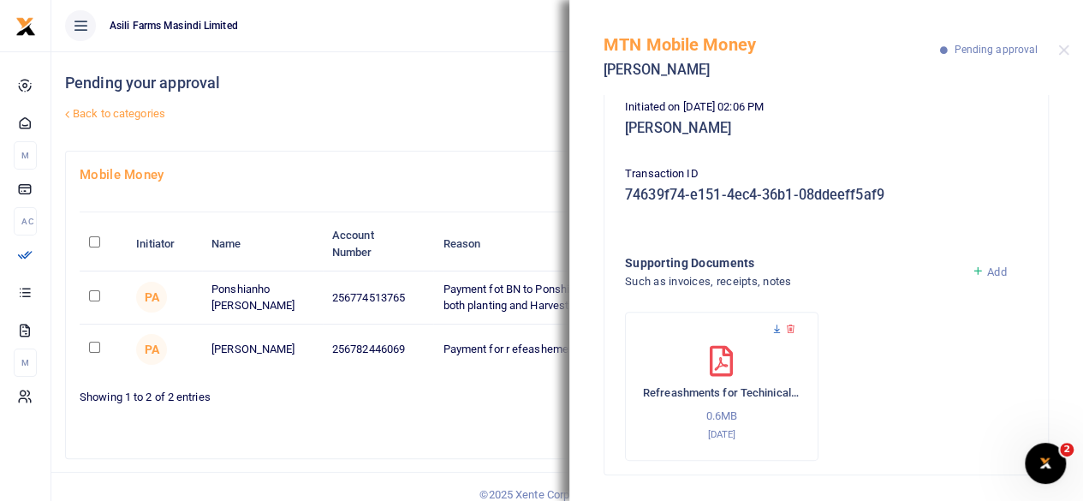
click at [776, 330] on icon at bounding box center [776, 329] width 11 height 11
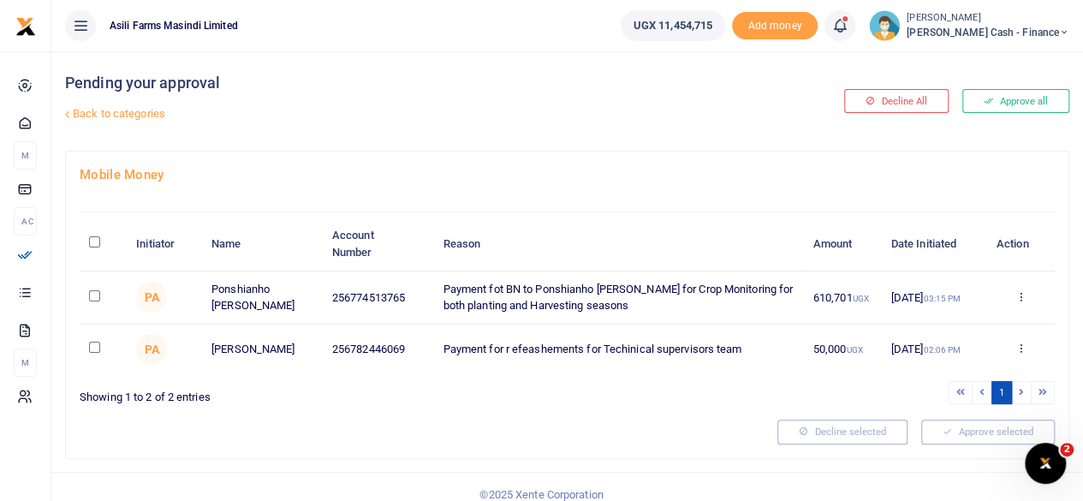
click at [98, 294] on input "checkbox" at bounding box center [94, 295] width 11 height 11
checkbox input "true"
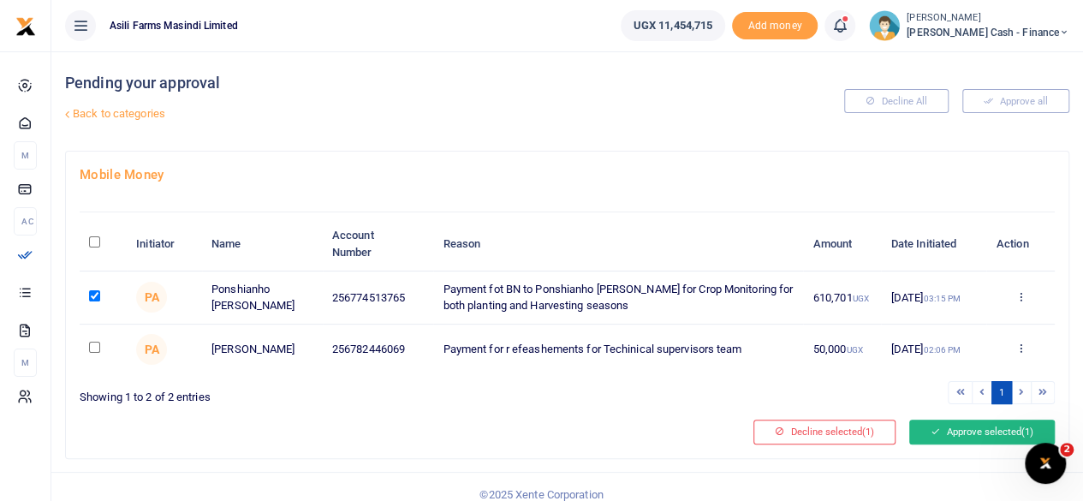
click at [998, 440] on button "Approve selected (1)" at bounding box center [982, 431] width 146 height 24
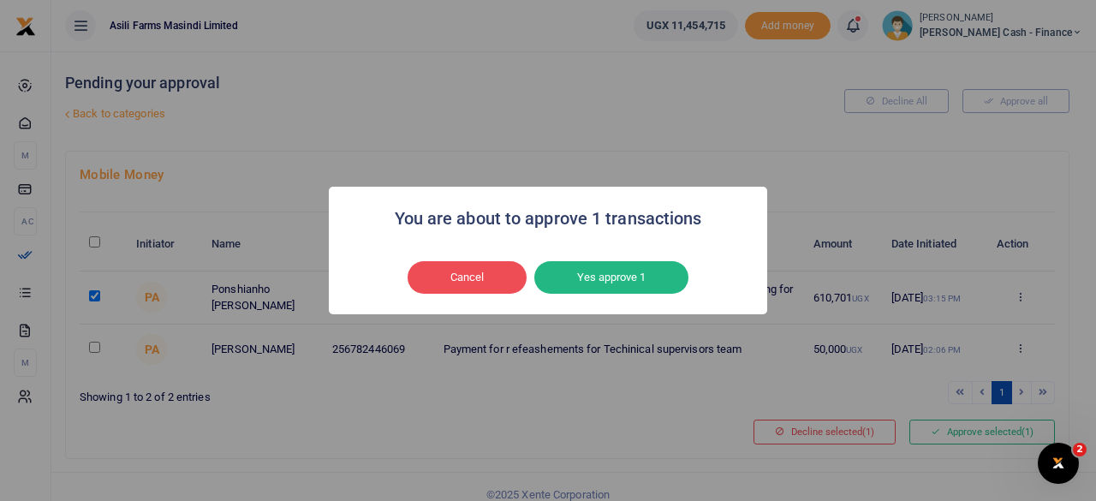
click at [591, 276] on button "Yes approve 1" at bounding box center [611, 277] width 154 height 33
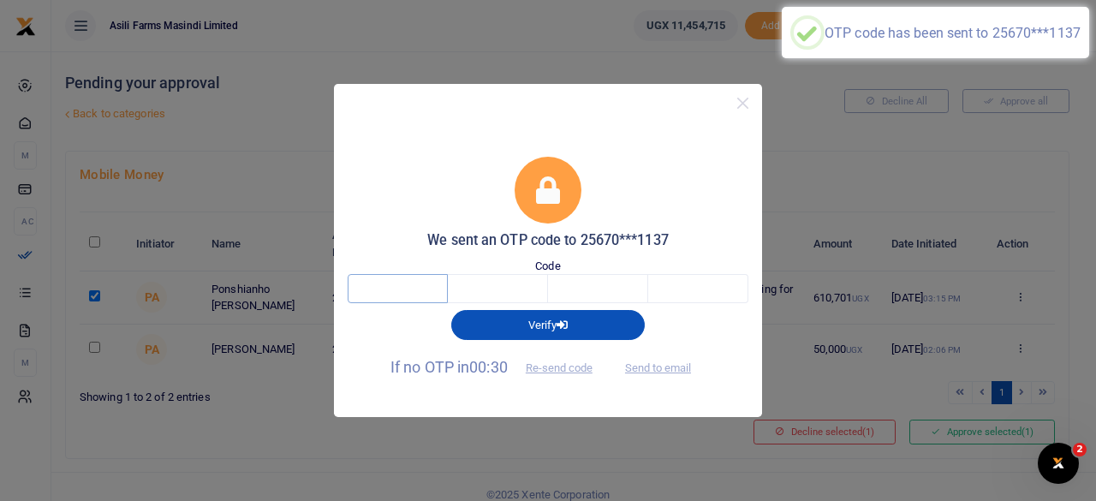
click at [415, 283] on input "text" at bounding box center [398, 288] width 100 height 29
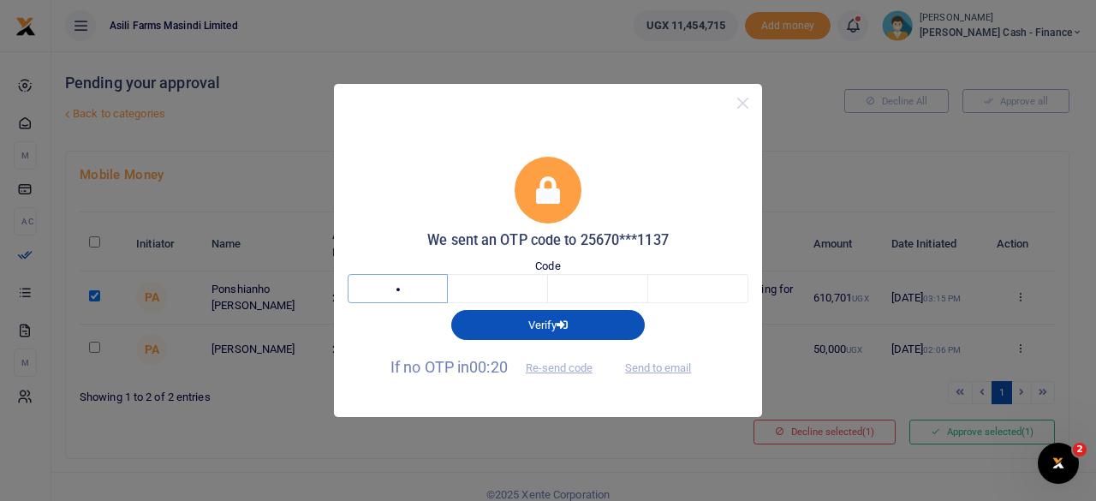
type input "8"
type input "6"
type input "2"
type input "0"
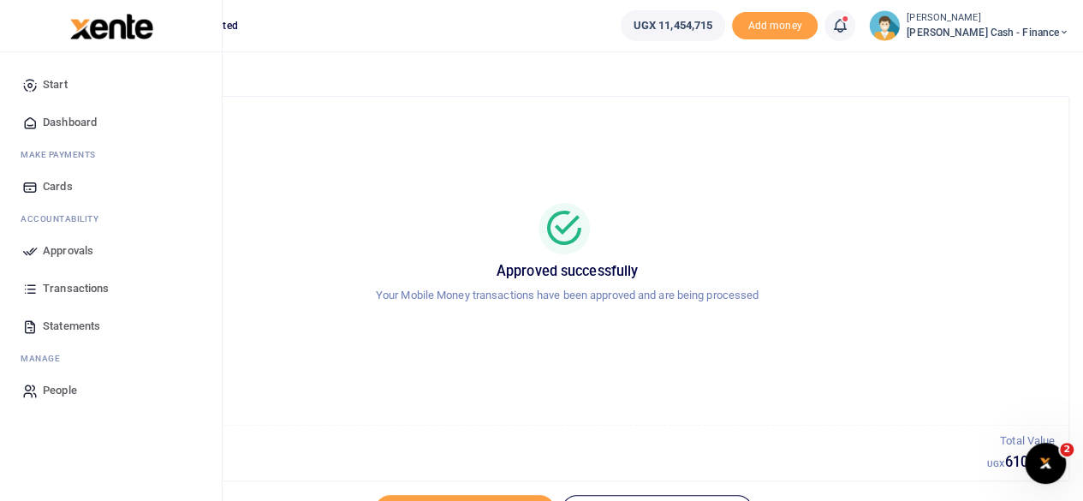
click at [57, 253] on span "Approvals" at bounding box center [68, 250] width 51 height 17
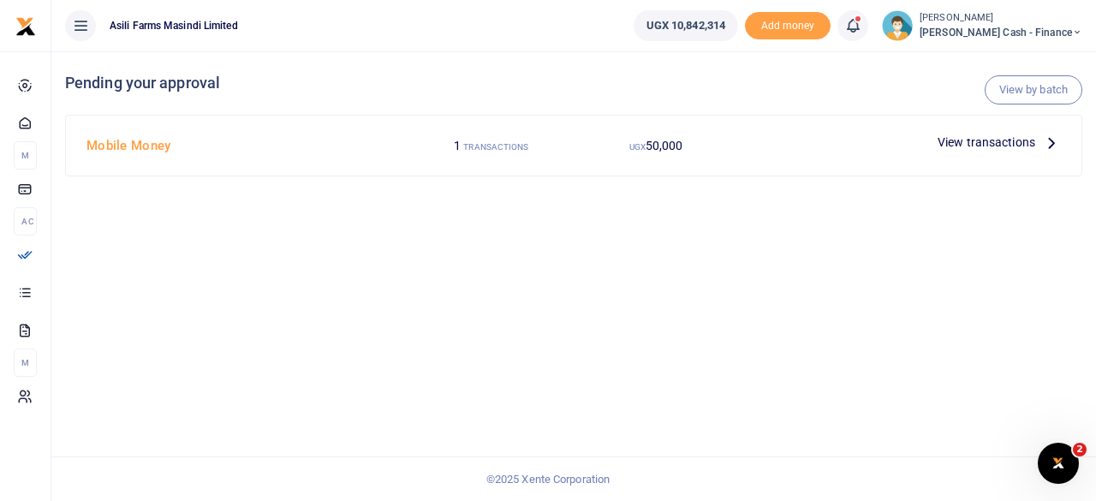
click at [1032, 142] on span "View transactions" at bounding box center [986, 142] width 98 height 19
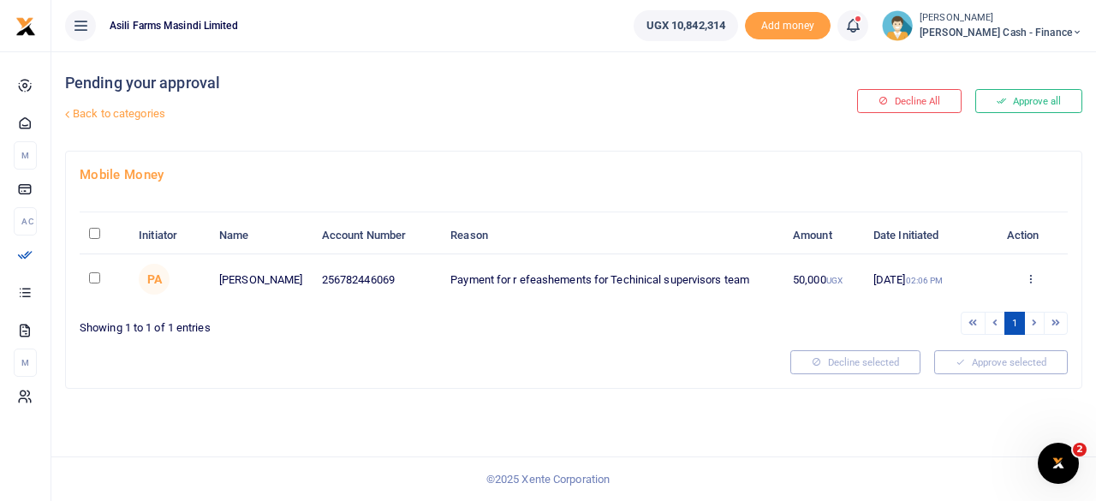
click at [98, 230] on input "\a \a : activate to sort column descending" at bounding box center [94, 233] width 11 height 11
checkbox input "true"
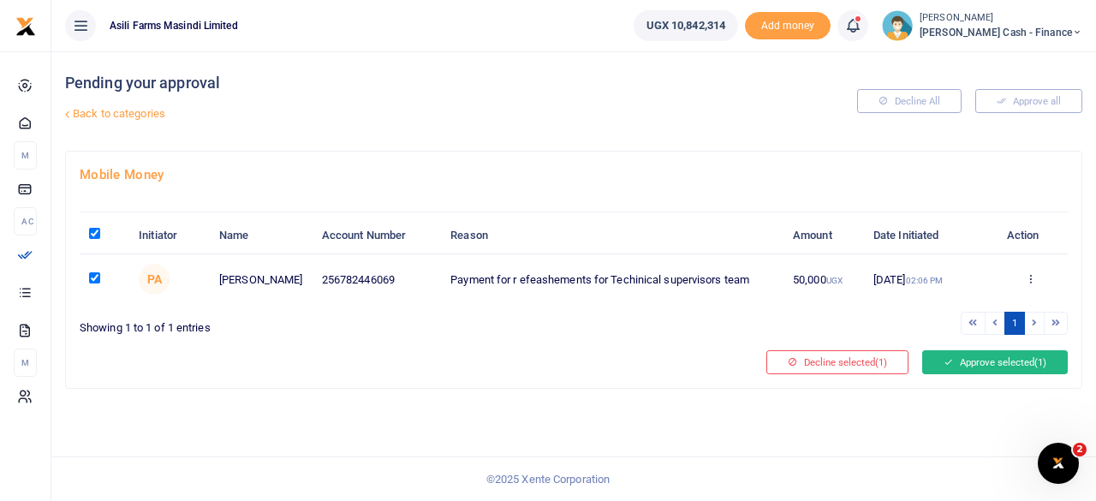
click at [984, 357] on button "Approve selected (1)" at bounding box center [995, 362] width 146 height 24
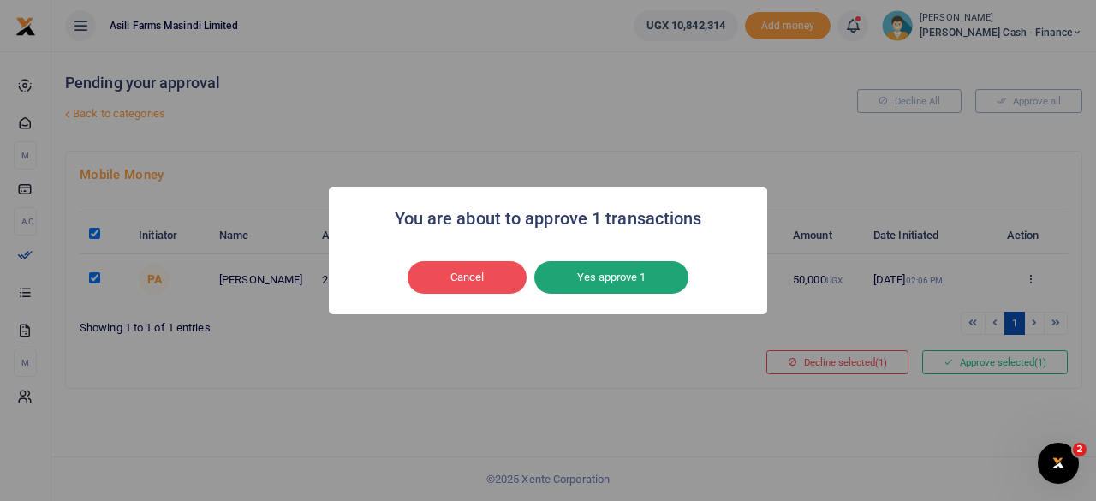
click at [623, 268] on button "Yes approve 1" at bounding box center [611, 277] width 154 height 33
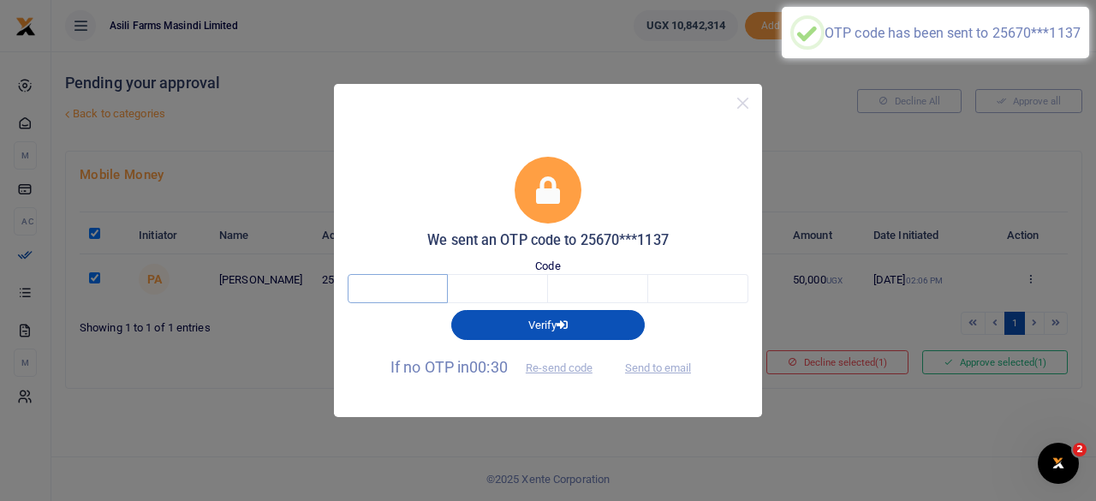
click at [398, 282] on input "text" at bounding box center [398, 288] width 100 height 29
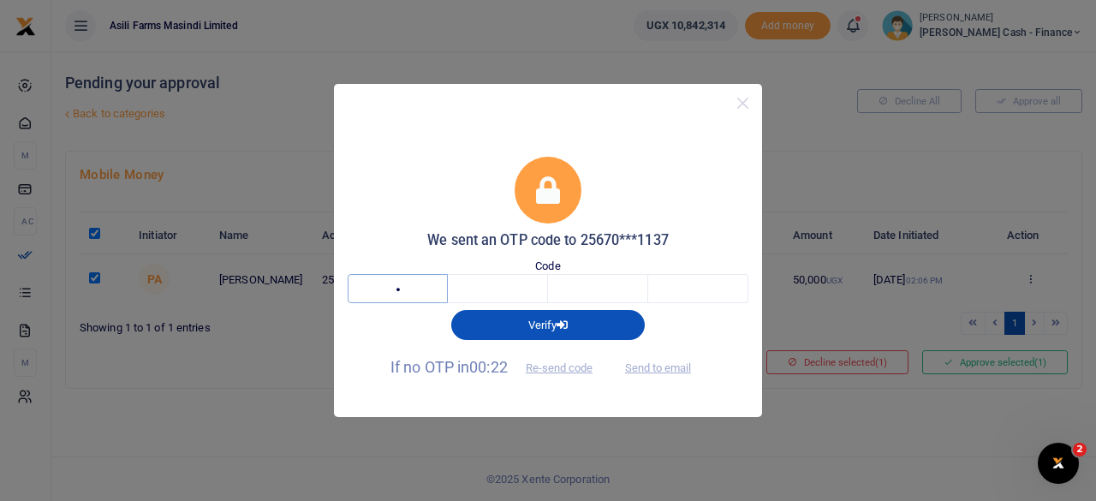
type input "9"
type input "3"
type input "6"
type input "2"
